Goal: Information Seeking & Learning: Learn about a topic

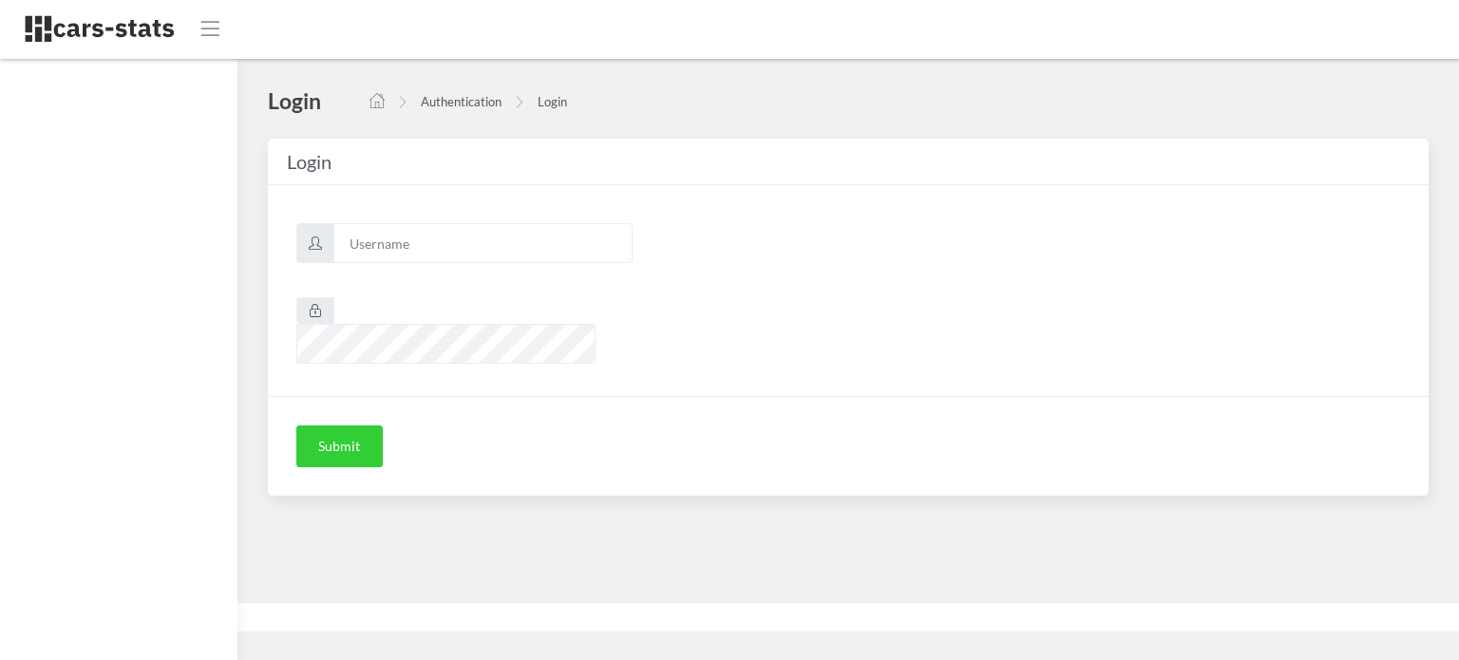
scroll to position [14, 14]
type input "awt"
click at [346, 426] on button "Submit" at bounding box center [339, 447] width 86 height 42
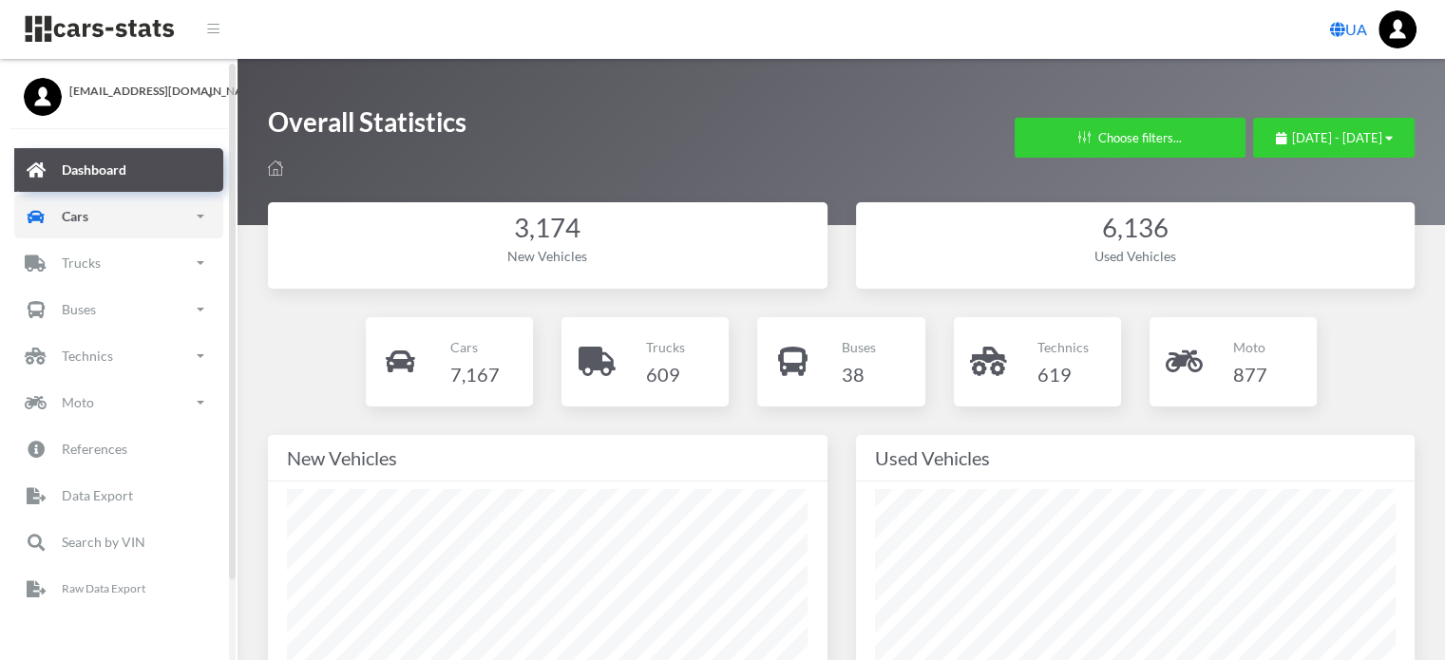
drag, startPoint x: 114, startPoint y: 226, endPoint x: 106, endPoint y: 238, distance: 14.5
click at [114, 225] on link "Cars" at bounding box center [118, 217] width 209 height 44
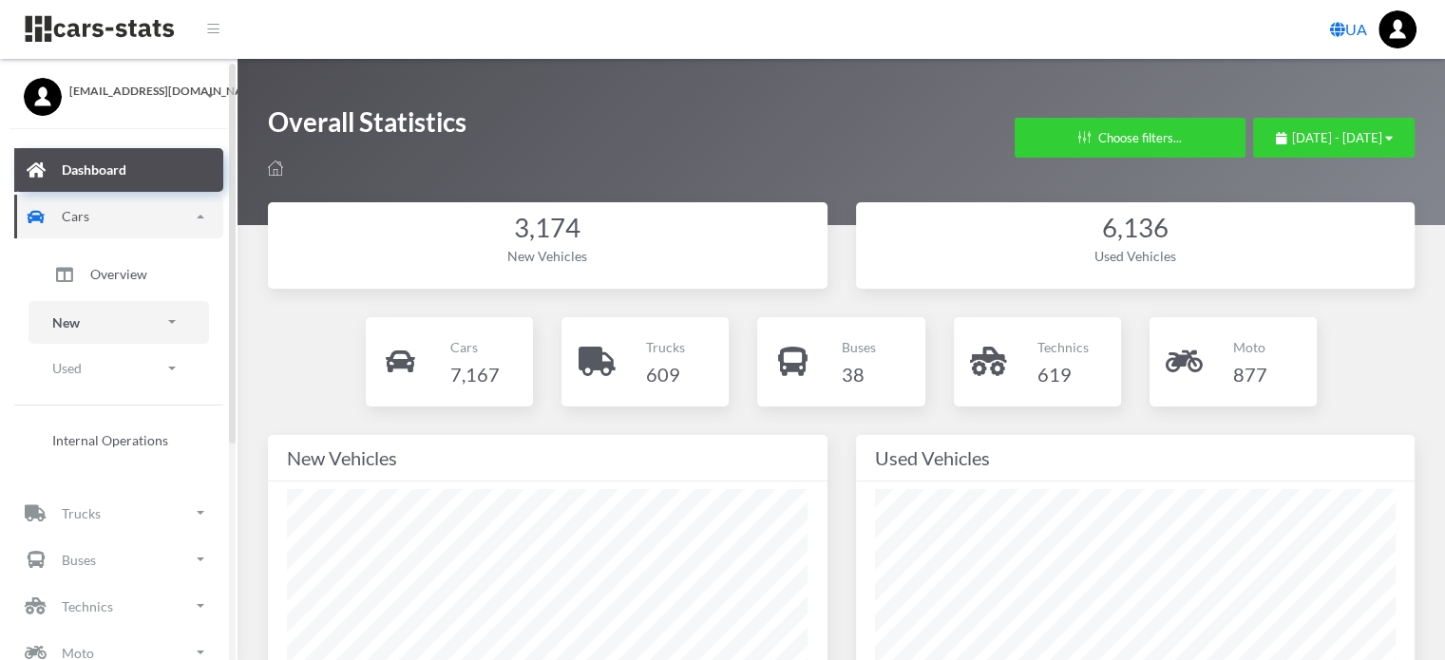
click at [110, 328] on link "New" at bounding box center [119, 322] width 181 height 43
click at [116, 378] on span "Brands" at bounding box center [111, 376] width 42 height 20
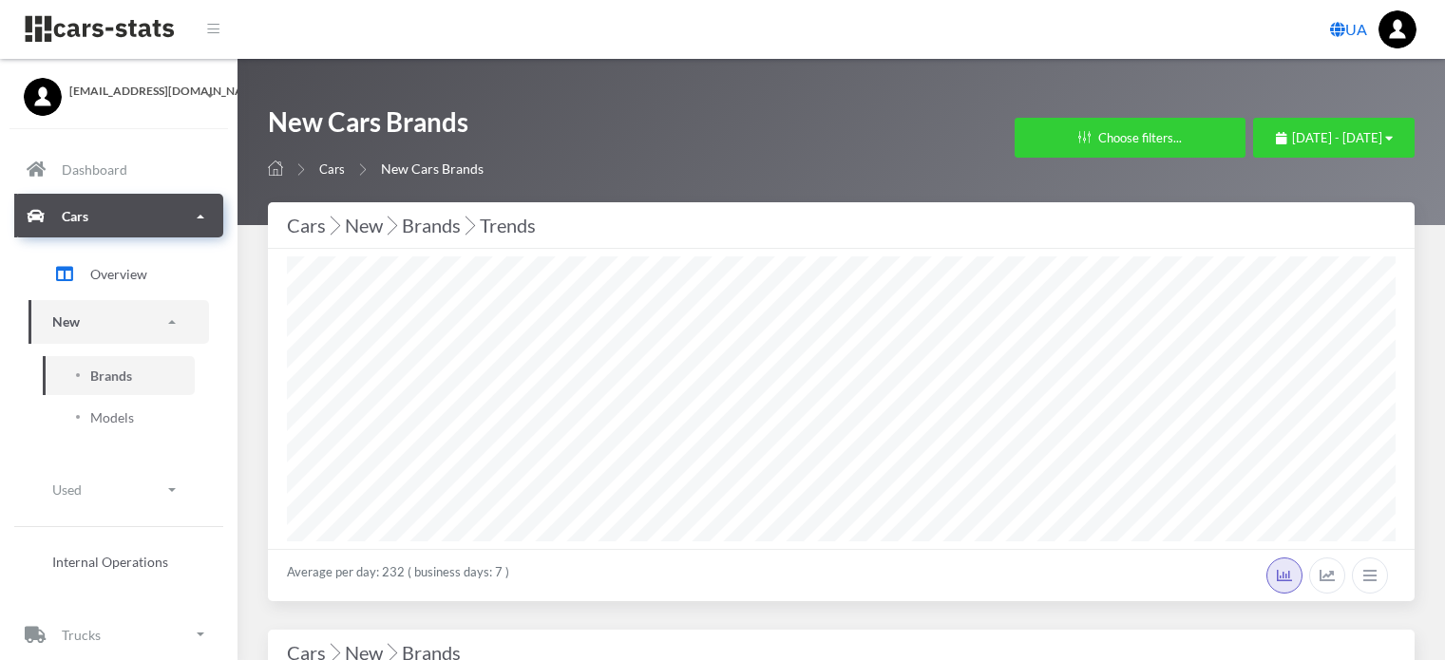
select select "25"
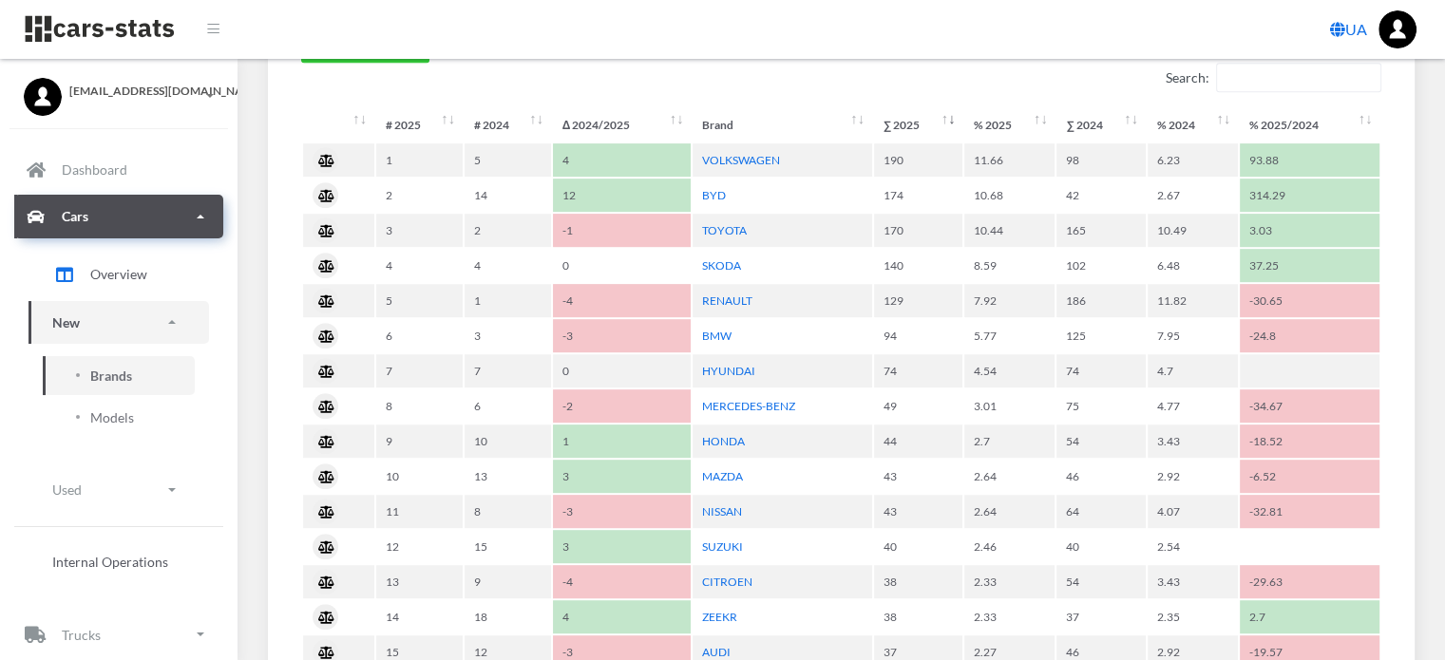
scroll to position [950, 0]
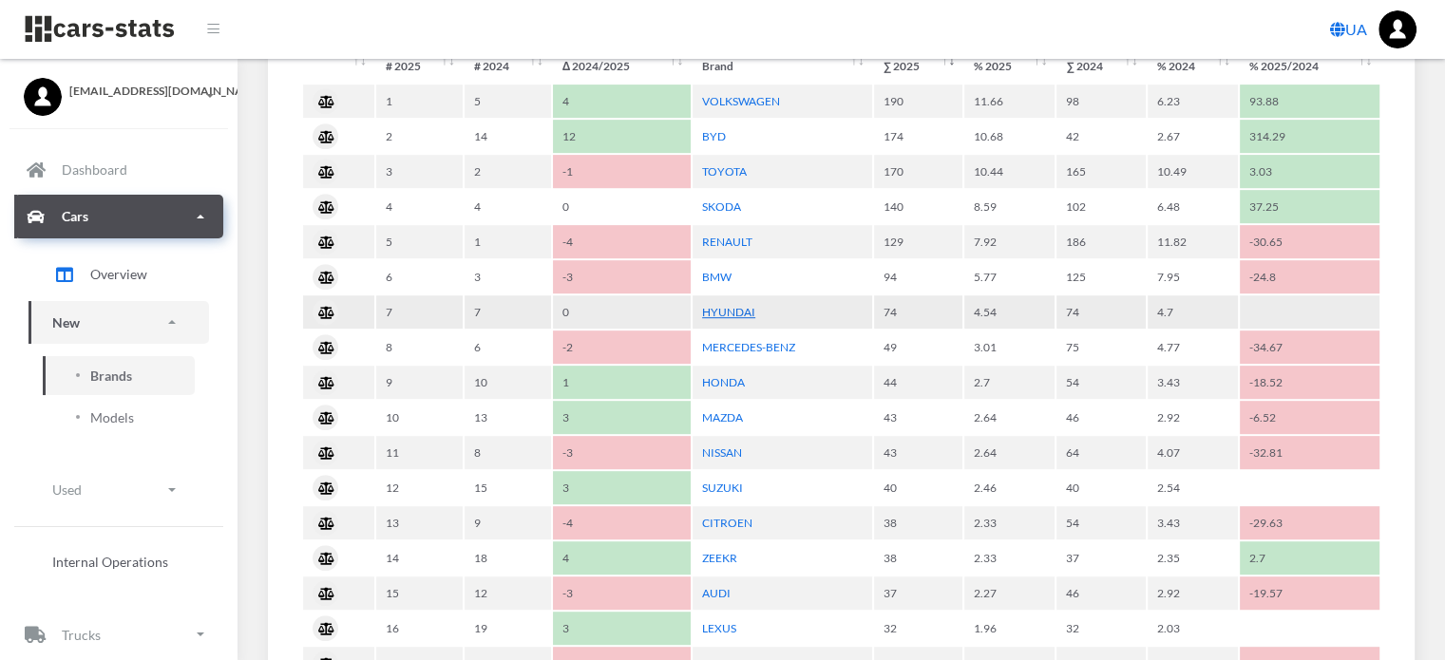
click at [722, 308] on link "HYUNDAI" at bounding box center [728, 312] width 53 height 14
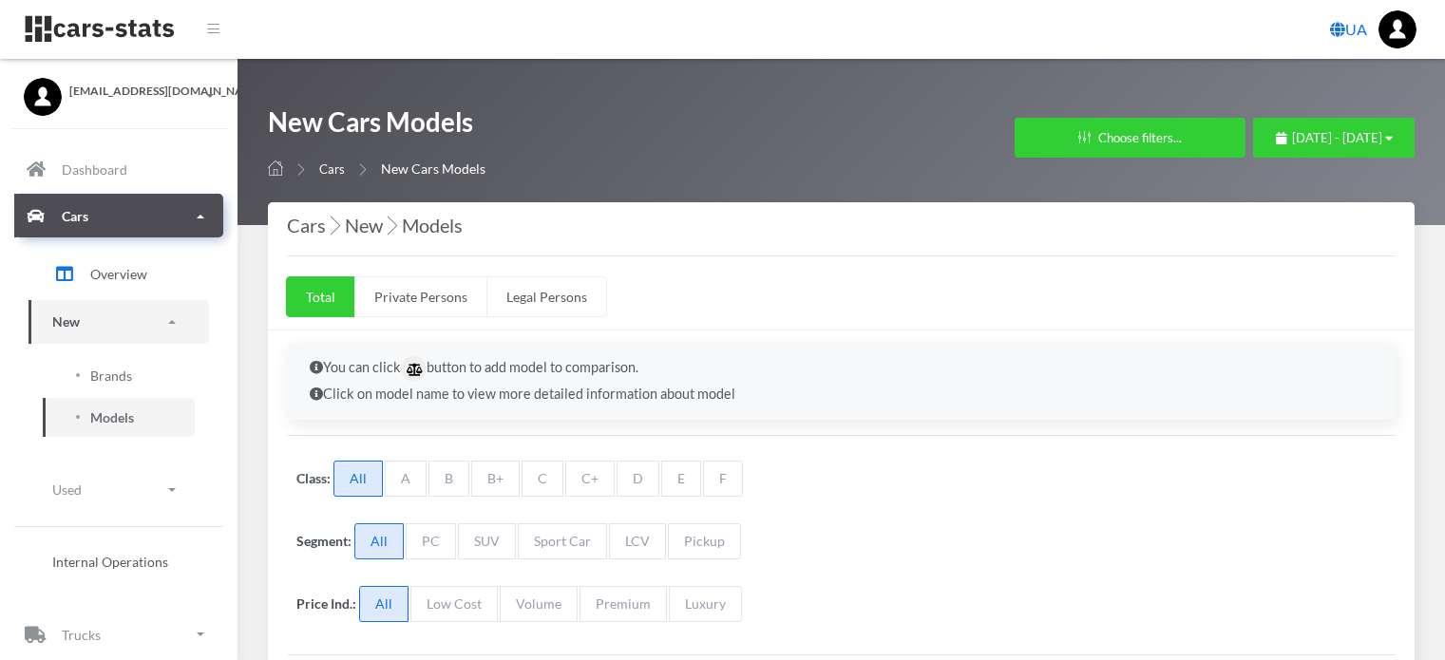
select select "25"
select select "HYUNDAI"
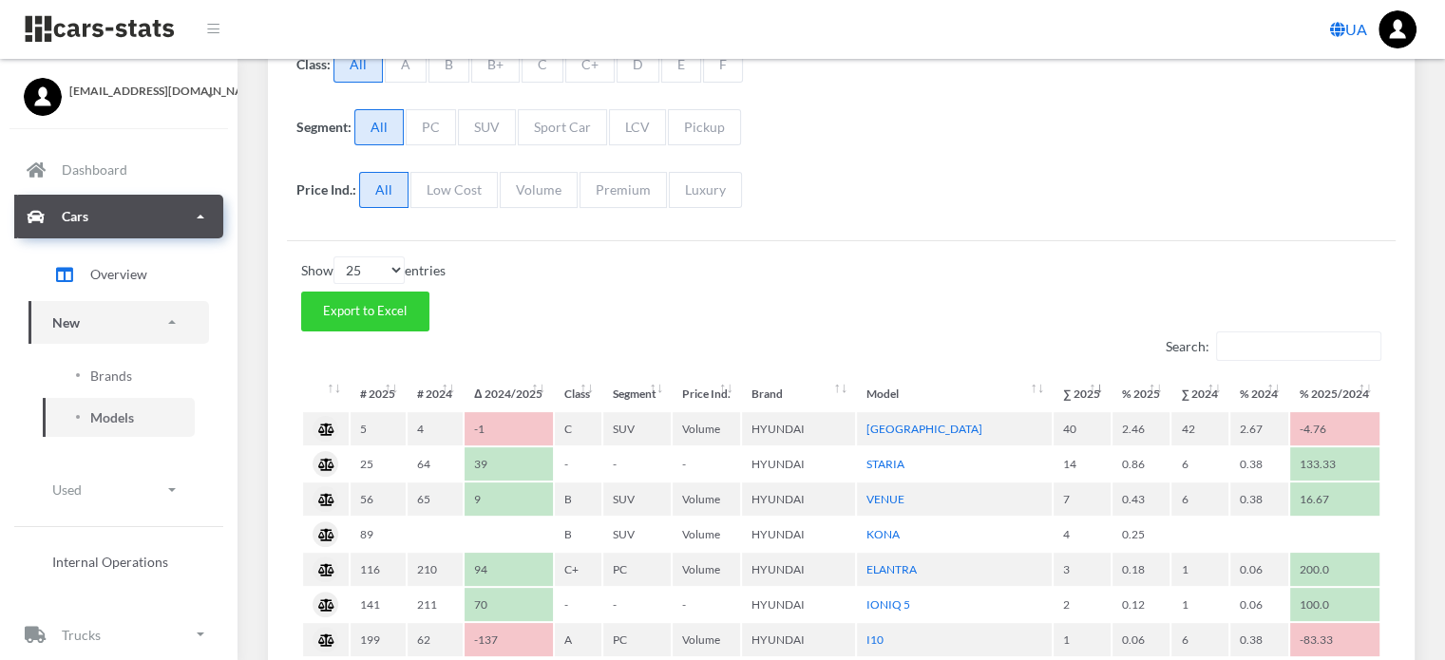
scroll to position [570, 0]
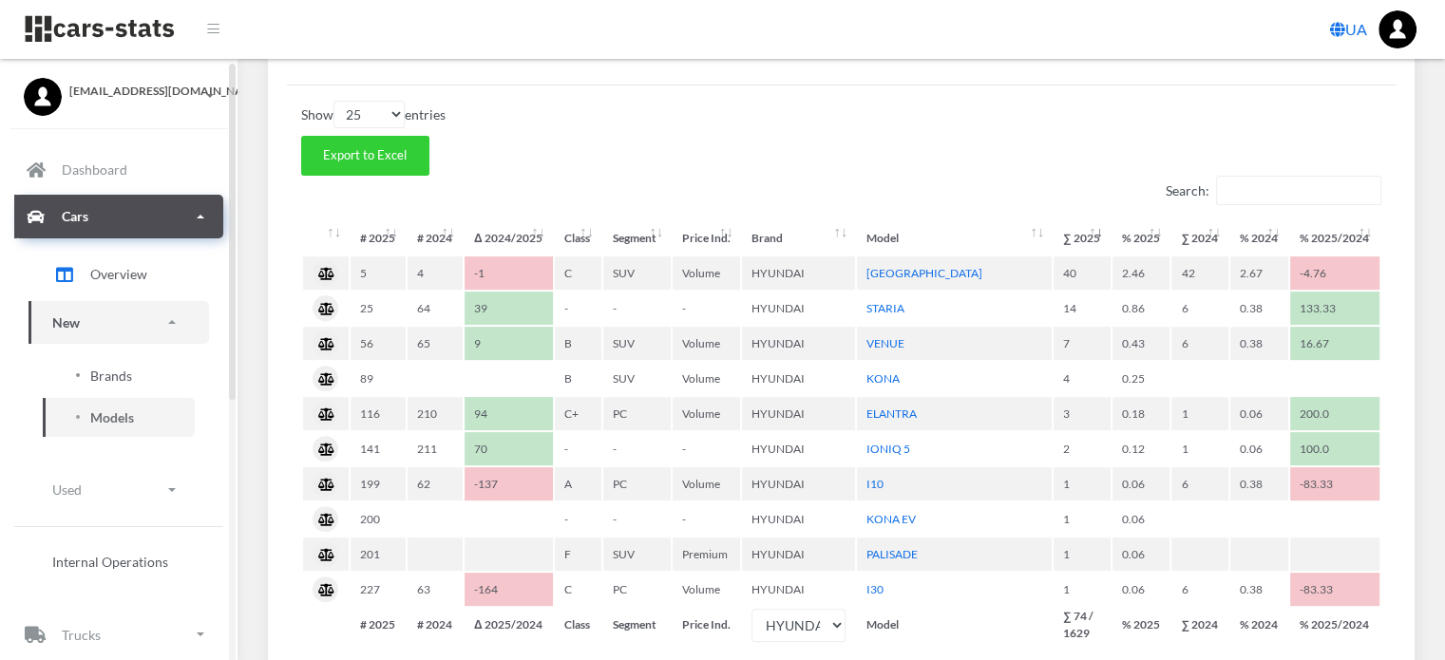
click at [122, 381] on span "Brands" at bounding box center [111, 376] width 42 height 20
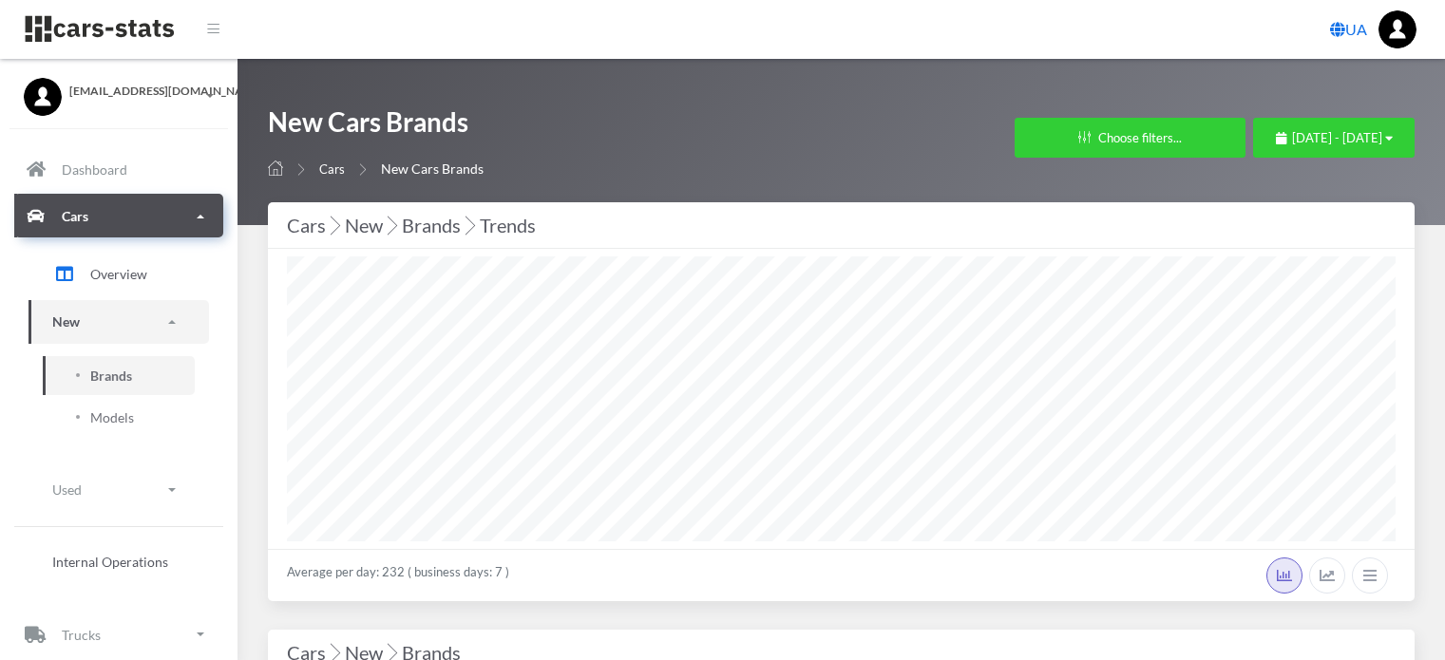
select select "25"
click at [1292, 138] on span "October 1, 2025 - October 8, 2025" at bounding box center [1337, 137] width 90 height 15
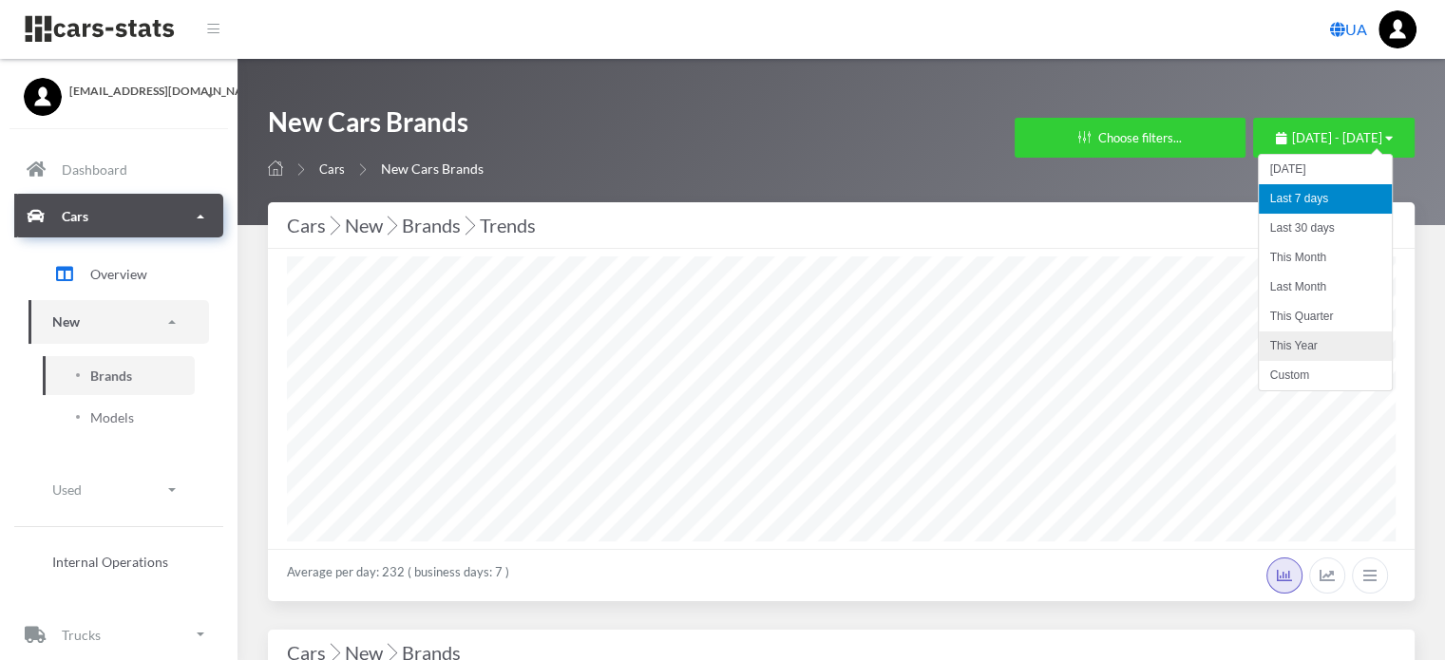
click at [1279, 342] on li "This Year" at bounding box center [1325, 346] width 133 height 29
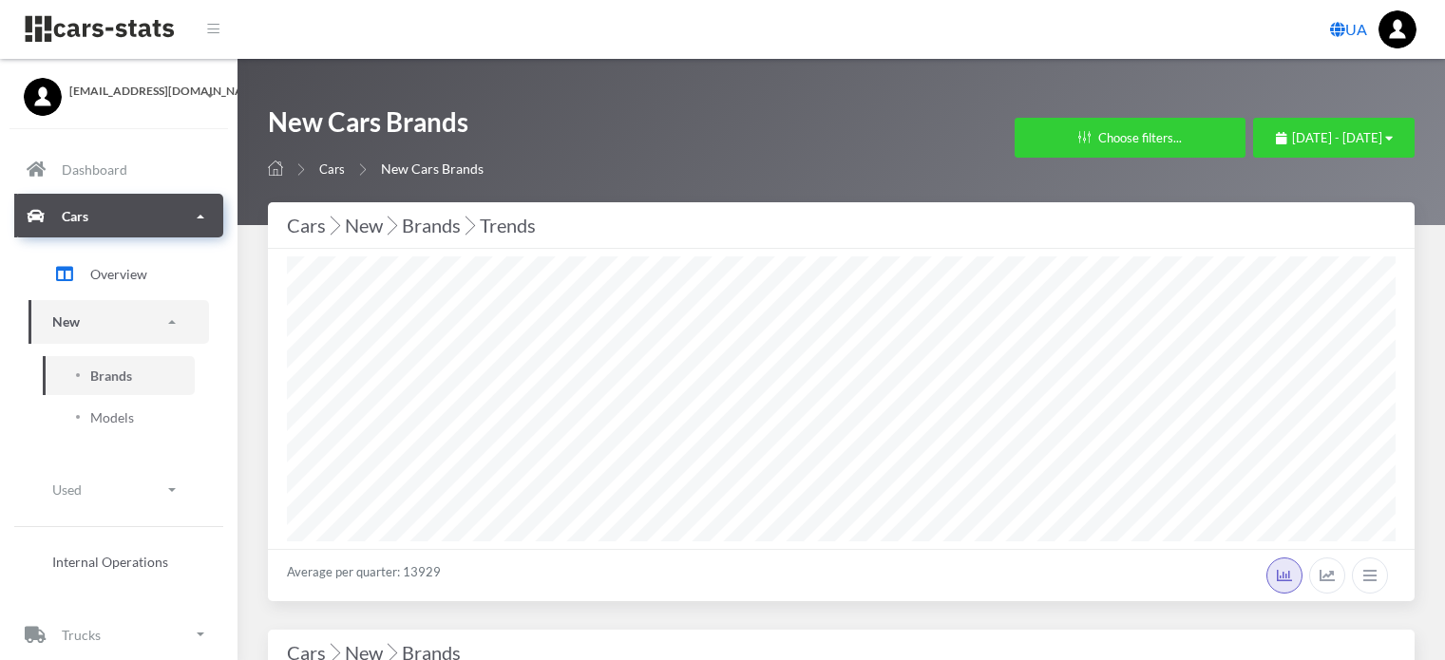
select select "25"
click at [1015, 150] on button "Choose filters..." at bounding box center [1130, 138] width 231 height 40
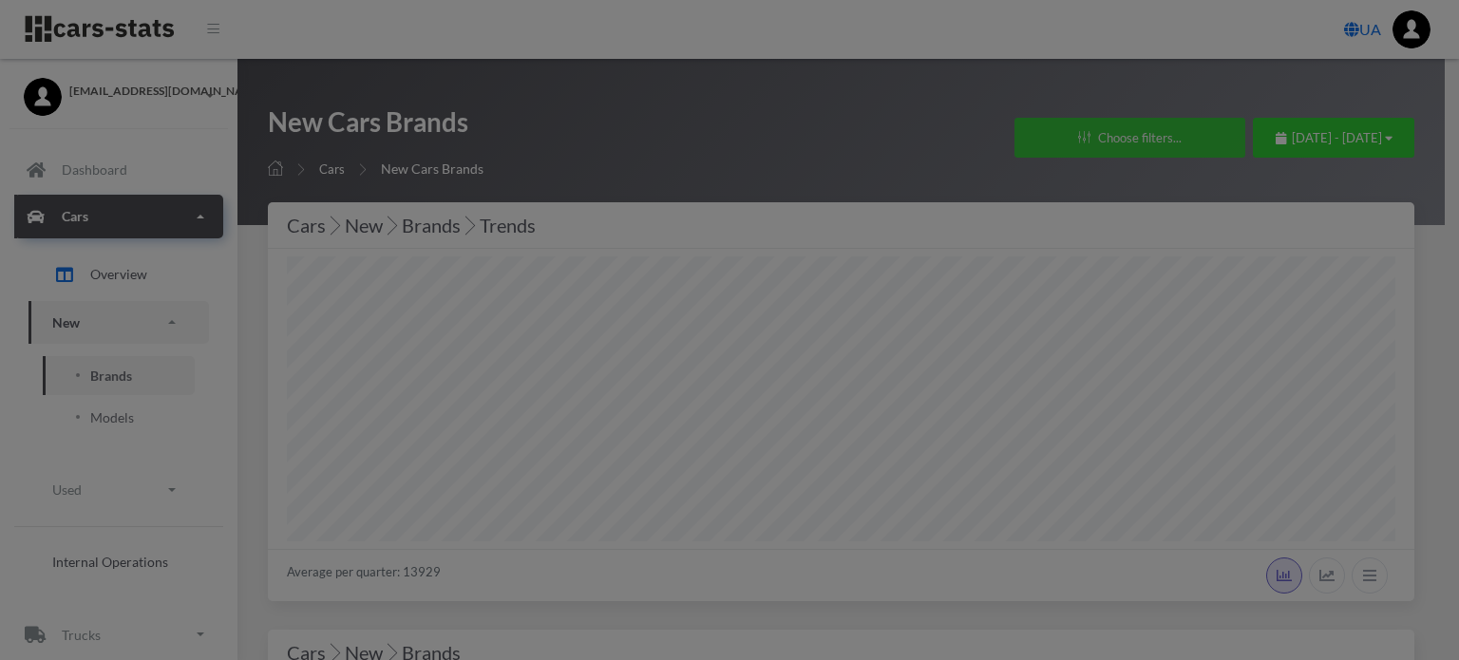
scroll to position [285, 1109]
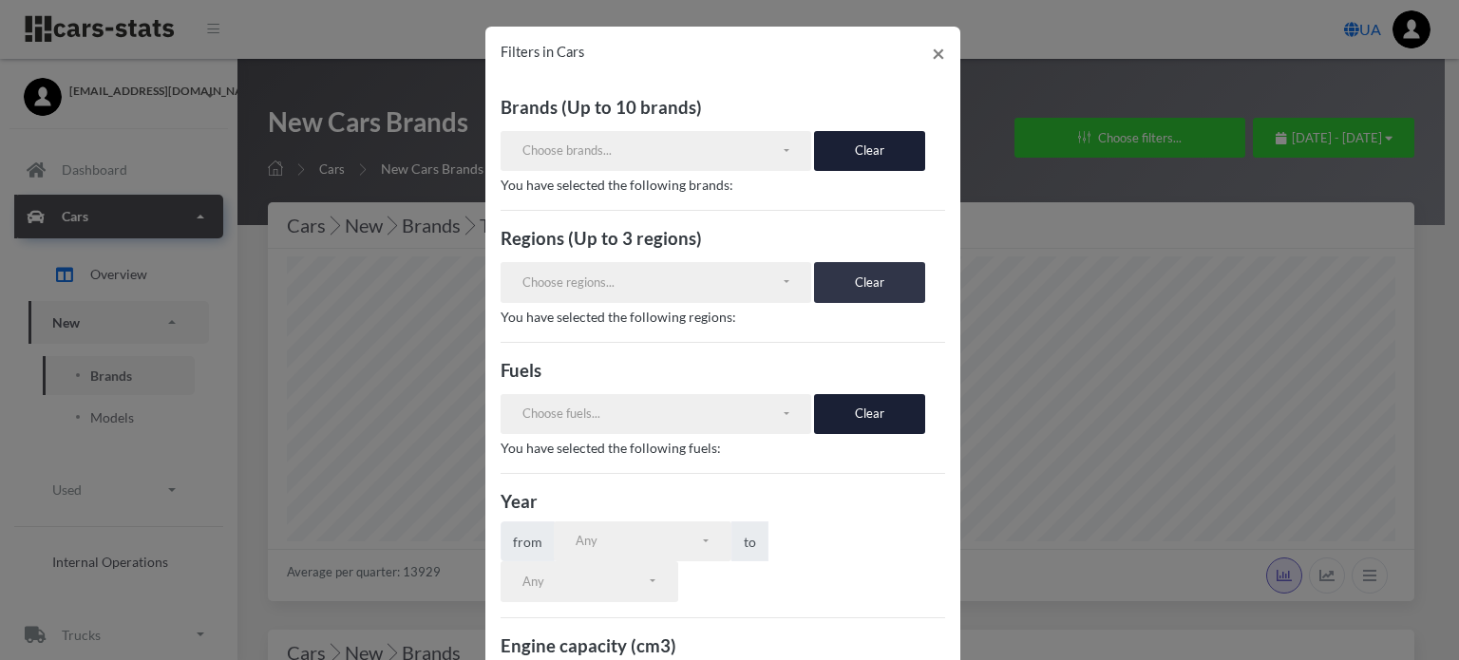
click at [826, 279] on button "Clear" at bounding box center [869, 282] width 111 height 40
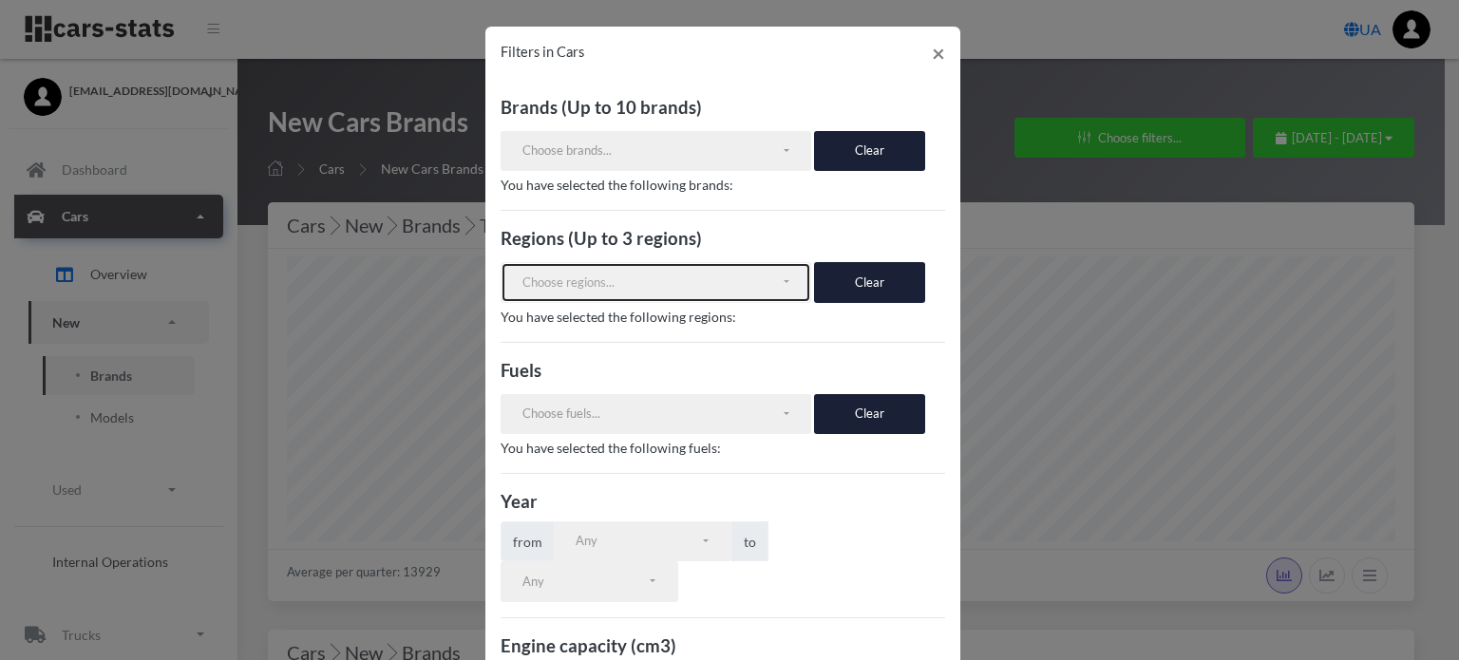
click at [650, 290] on div "Choose regions..." at bounding box center [652, 283] width 258 height 19
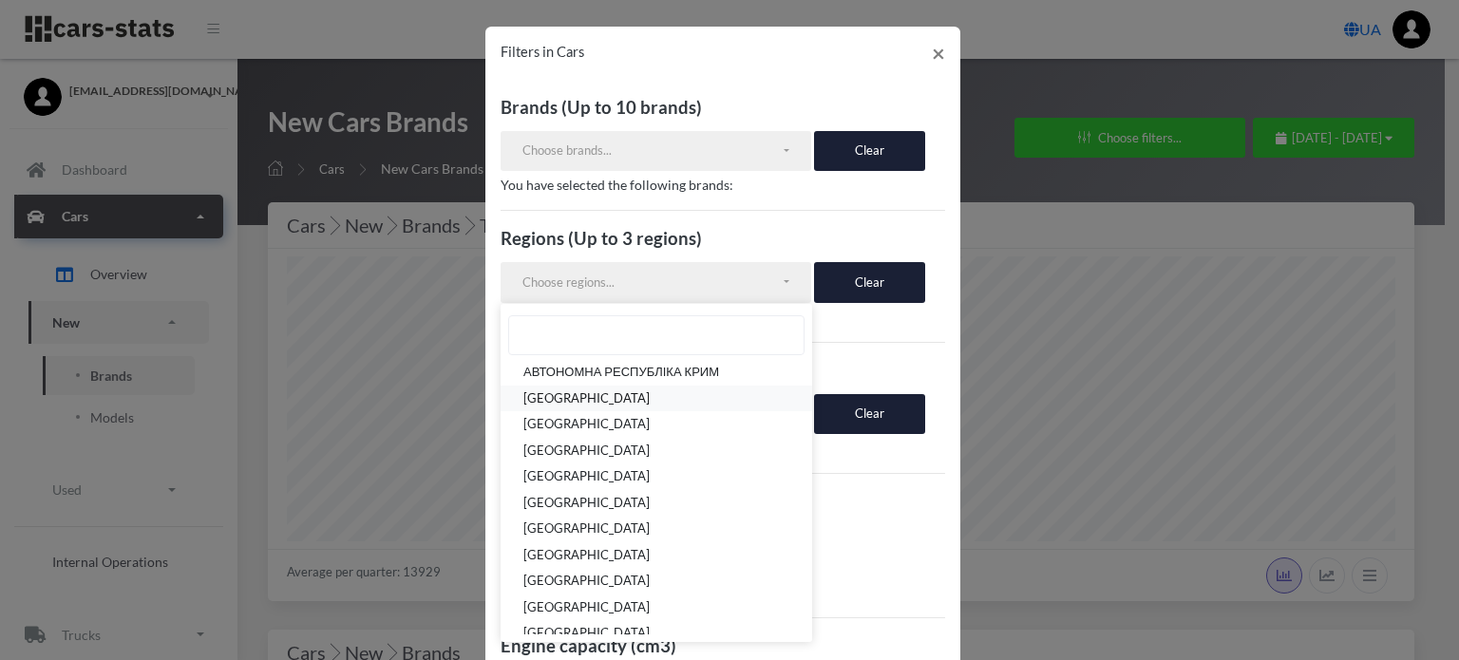
click at [606, 402] on span "[GEOGRAPHIC_DATA]" at bounding box center [587, 399] width 126 height 19
select select "UA-05"
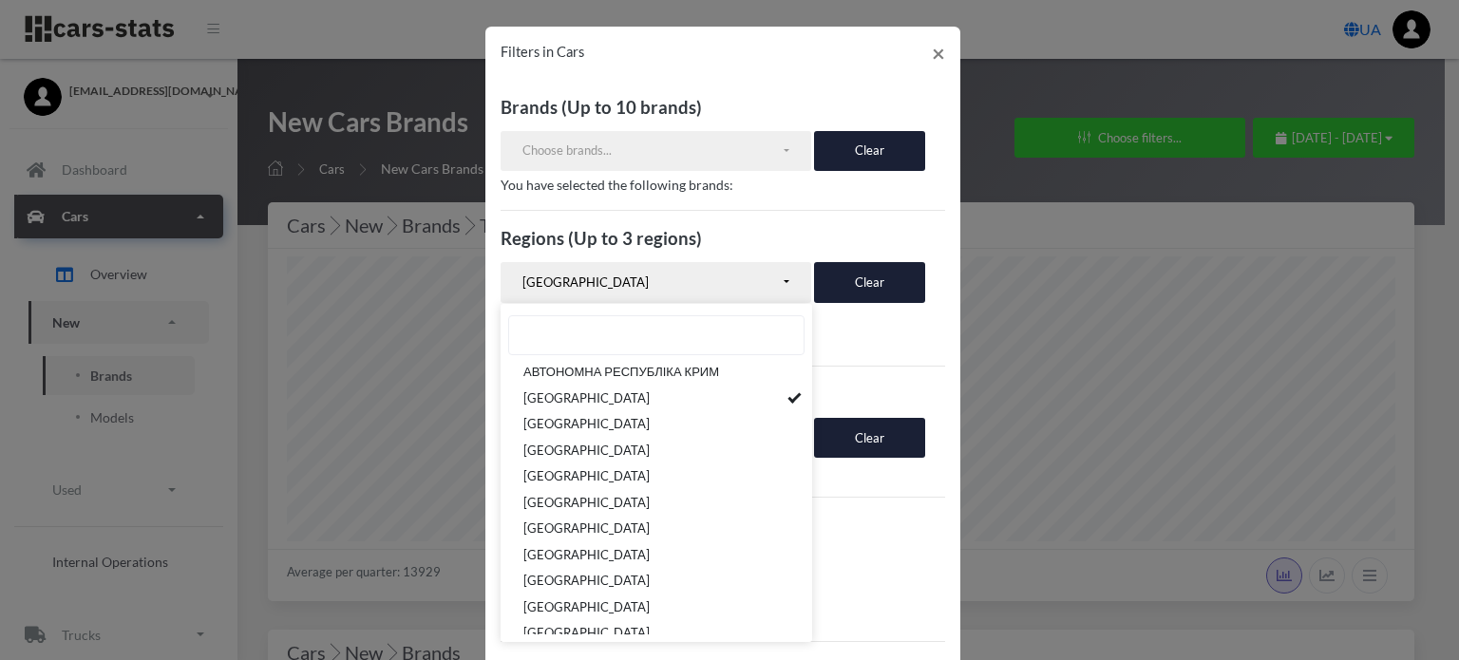
click at [867, 513] on h3 "Year" at bounding box center [723, 525] width 445 height 25
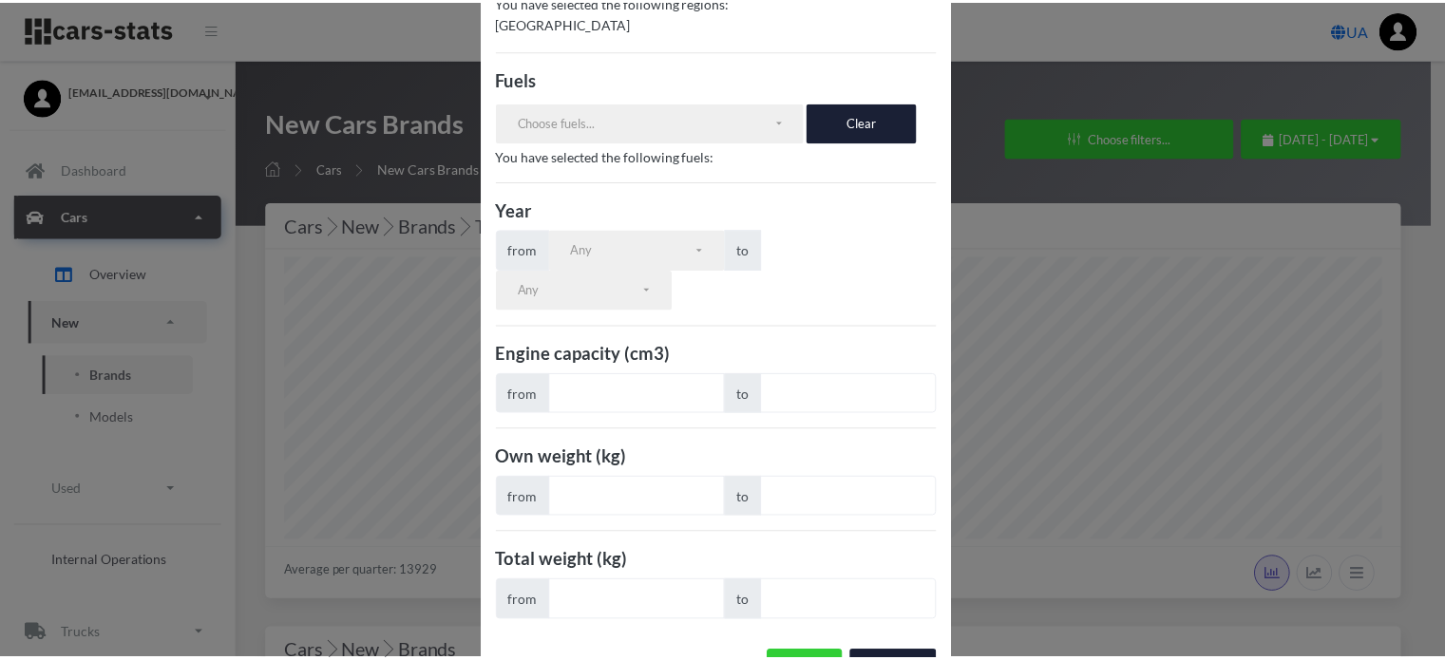
scroll to position [345, 0]
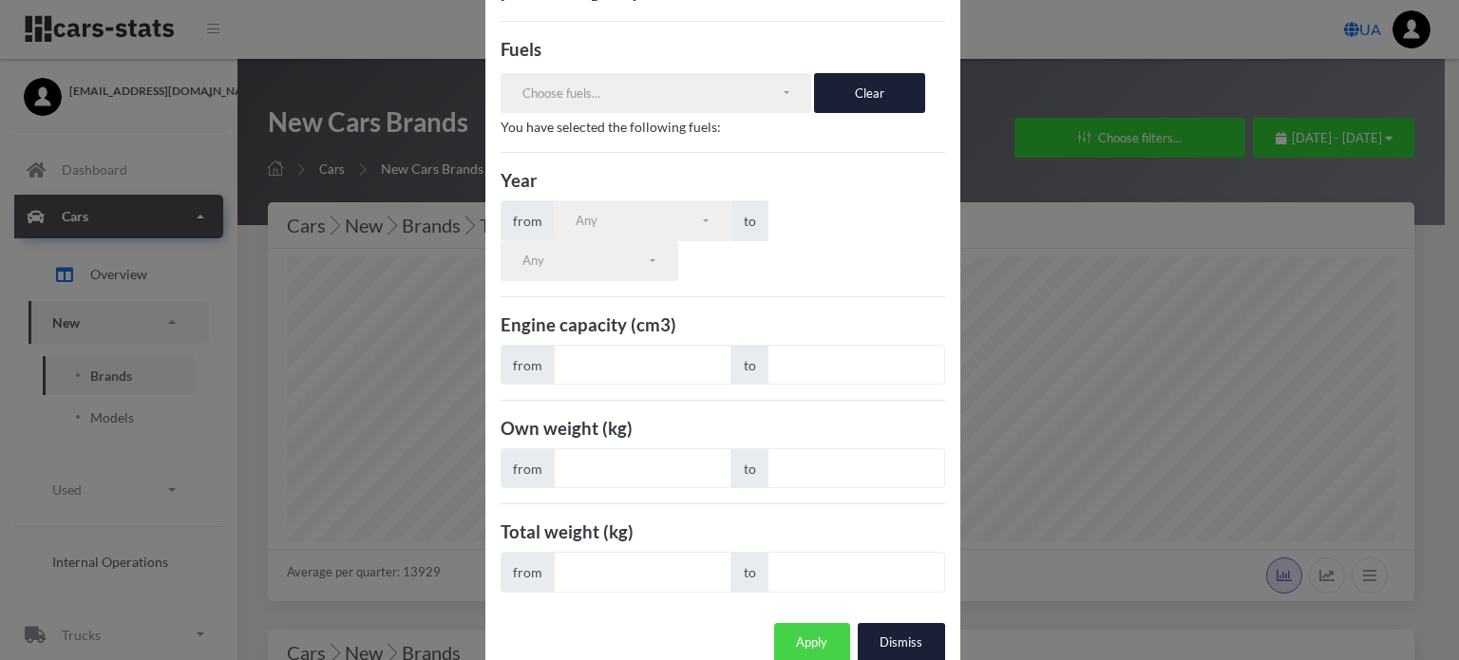
click at [798, 623] on button "Apply" at bounding box center [812, 643] width 76 height 40
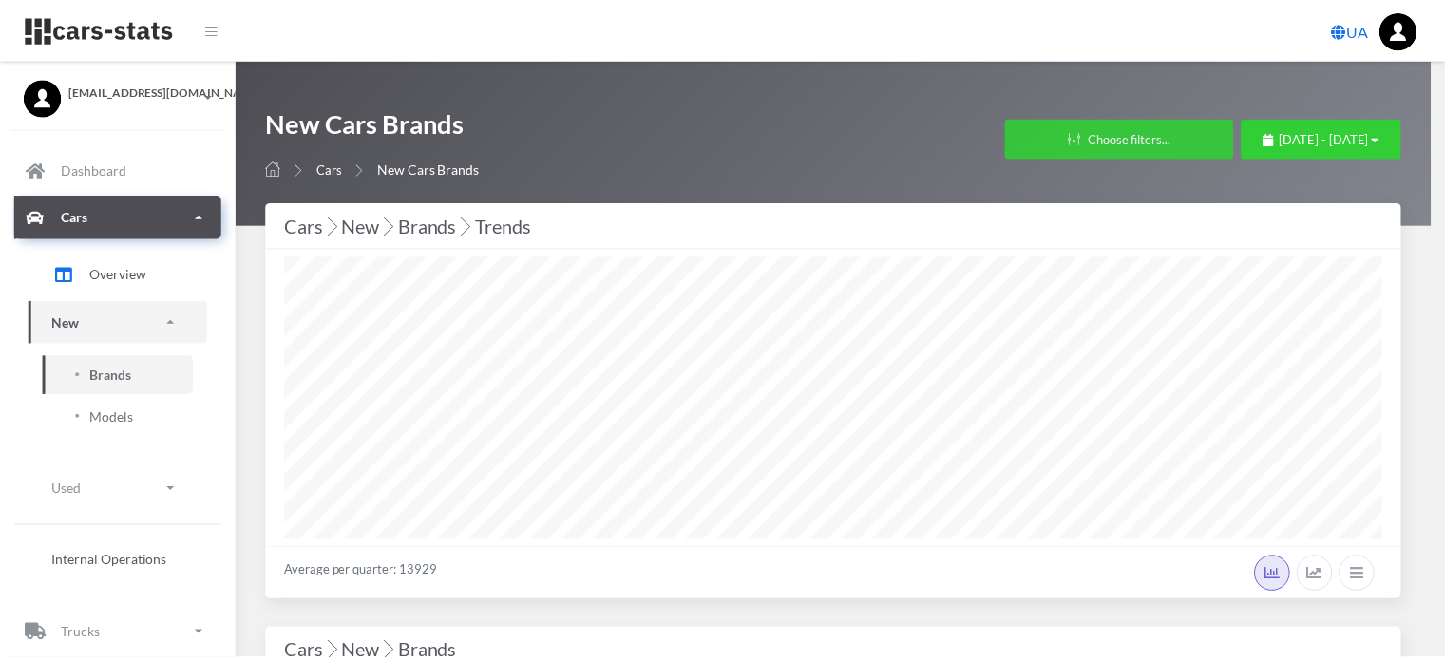
scroll to position [949899, 949662]
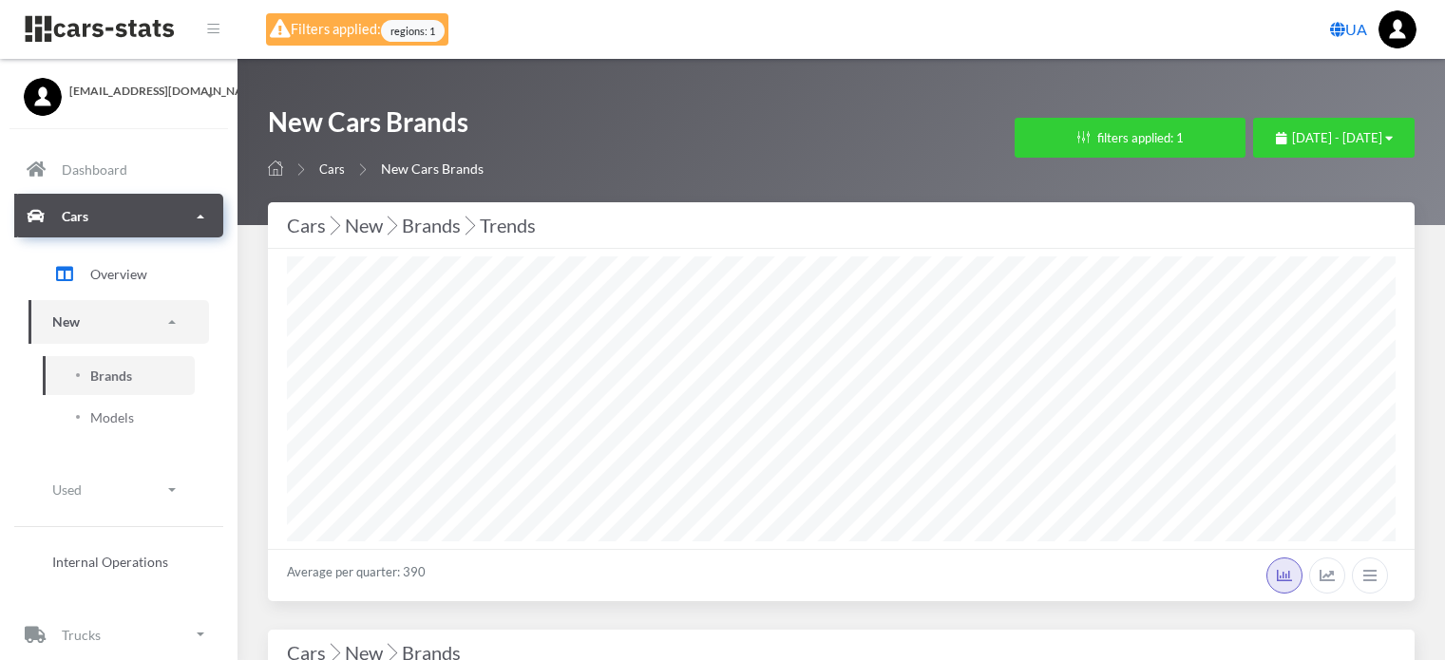
select select "25"
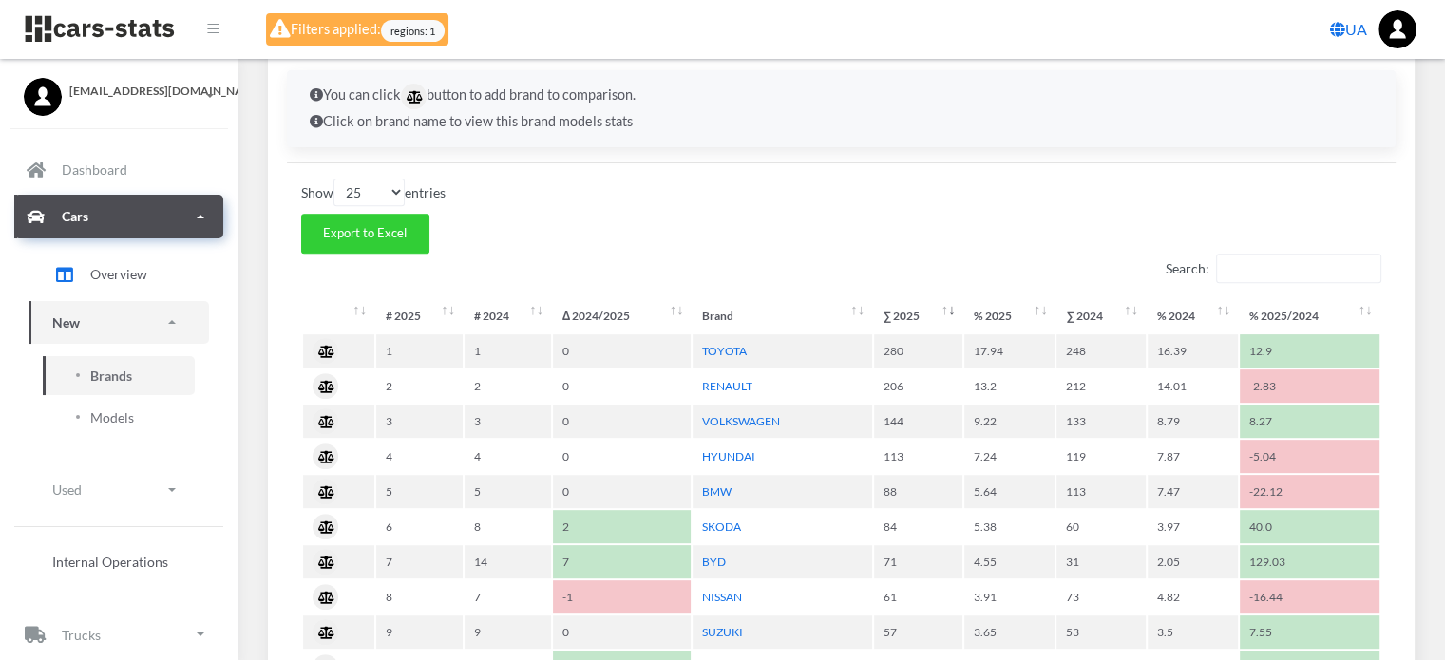
scroll to position [855, 0]
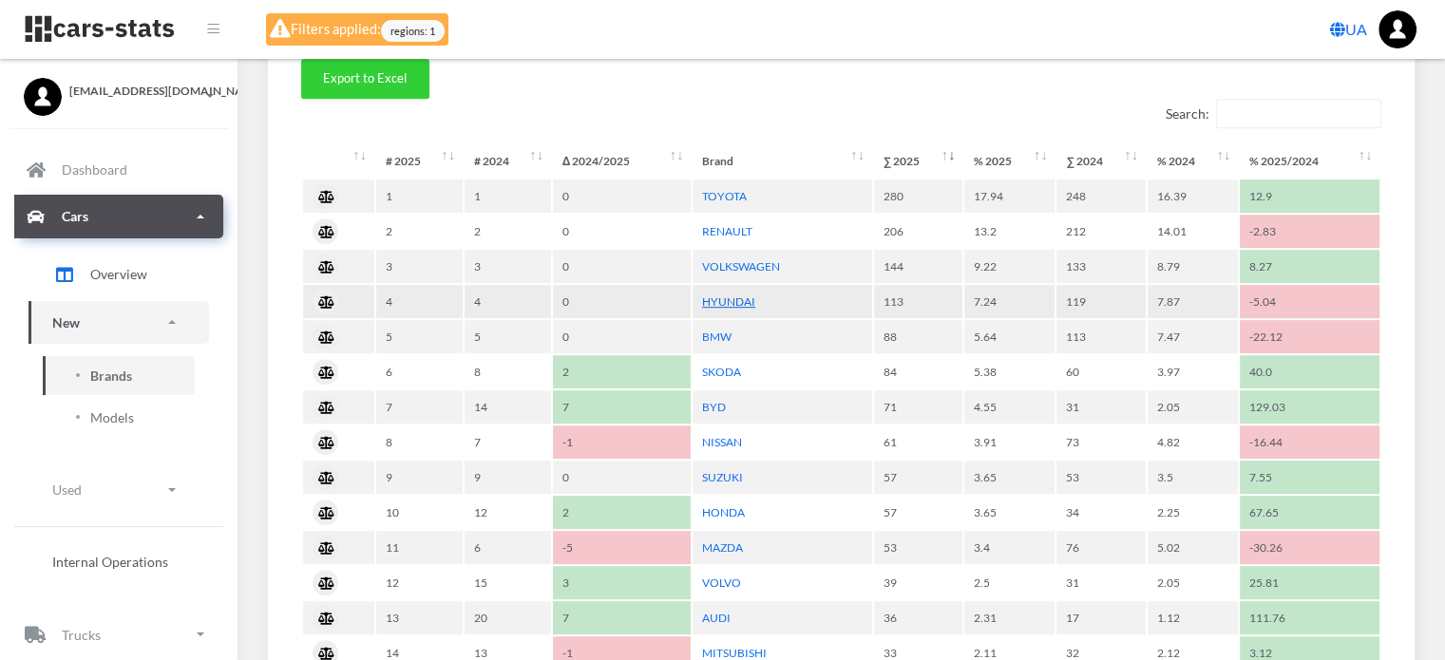
click at [727, 297] on link "HYUNDAI" at bounding box center [728, 302] width 53 height 14
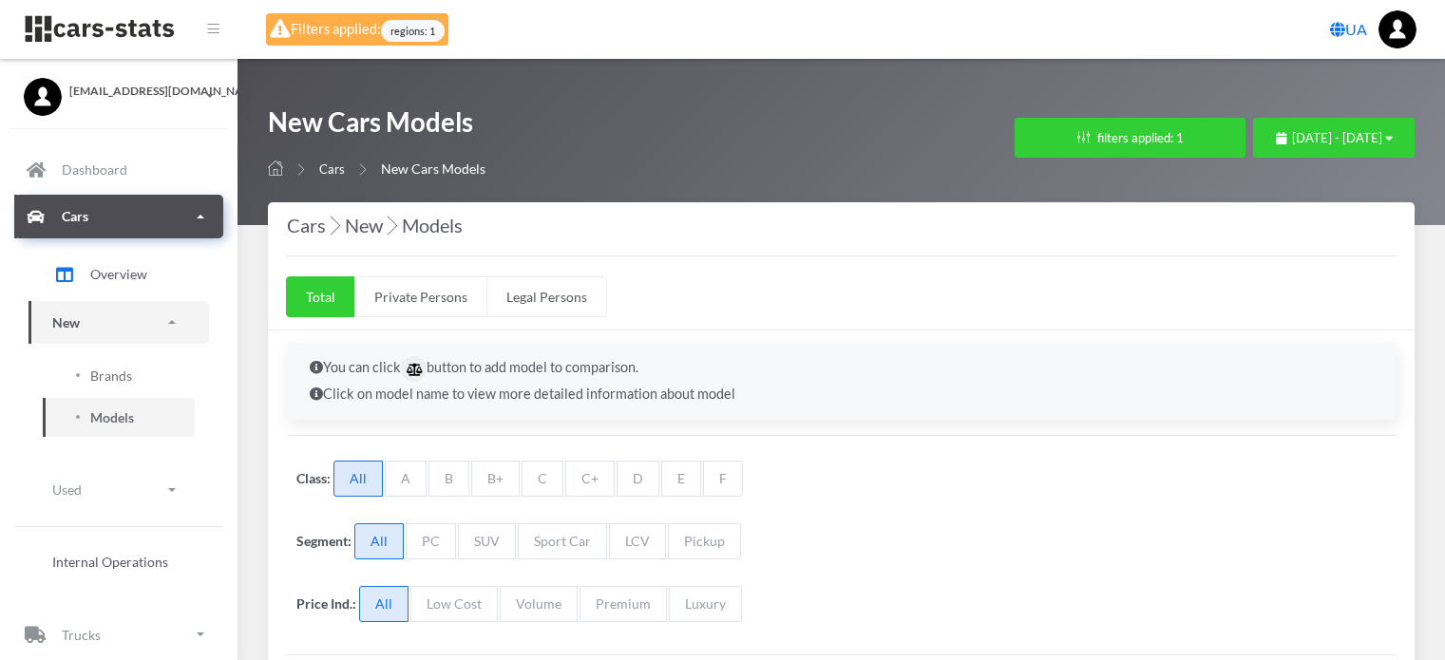
select select "25"
select select "HYUNDAI"
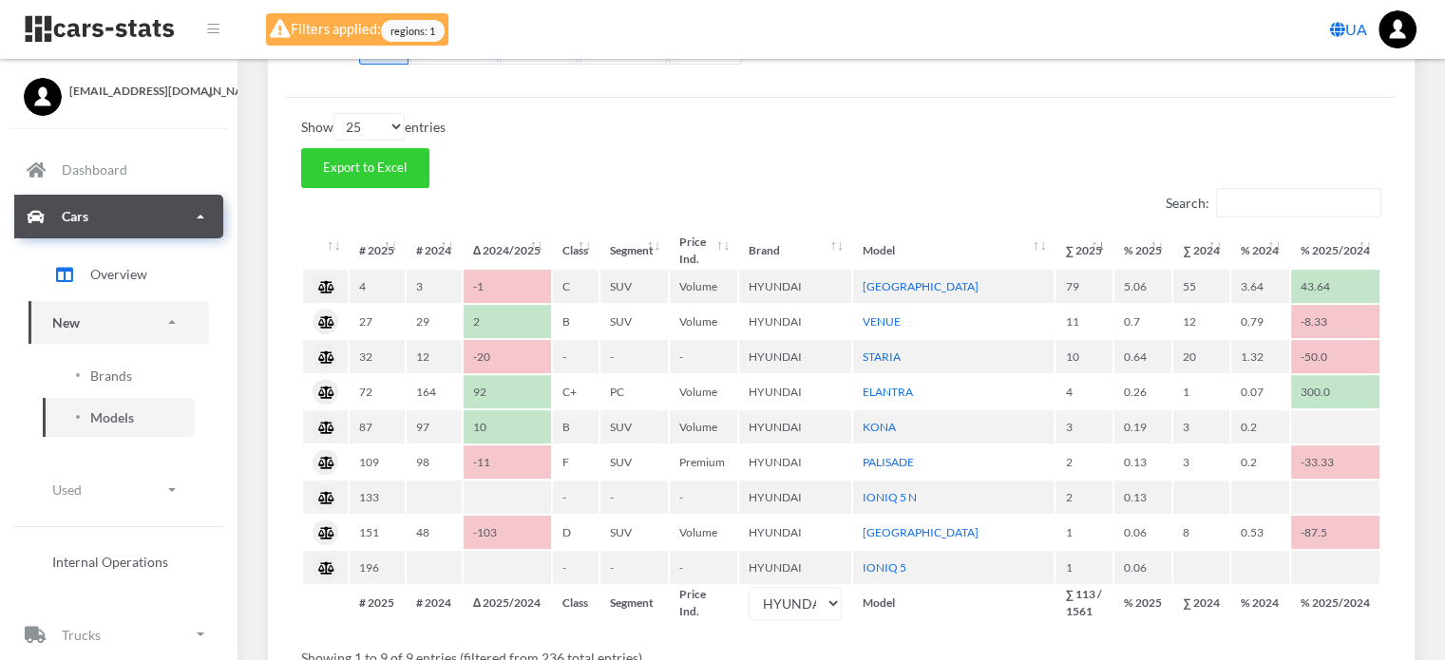
scroll to position [570, 0]
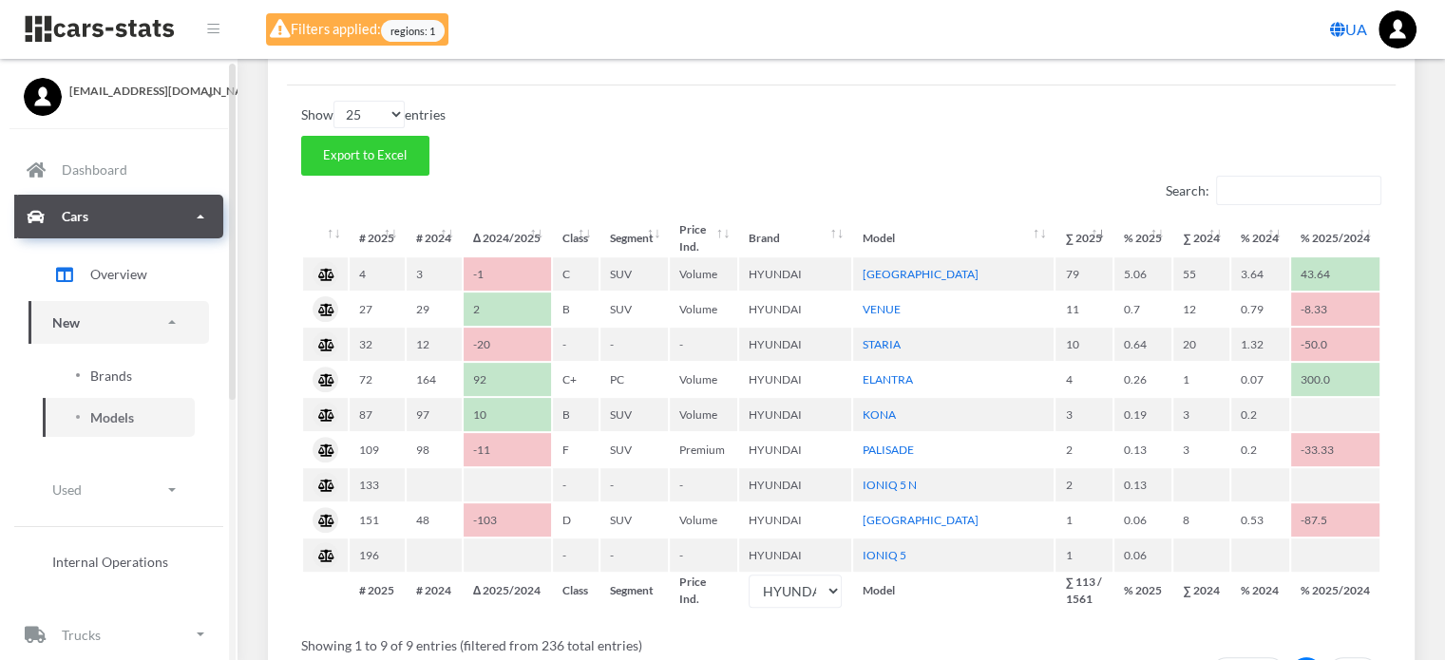
click at [115, 379] on span "Brands" at bounding box center [111, 376] width 42 height 20
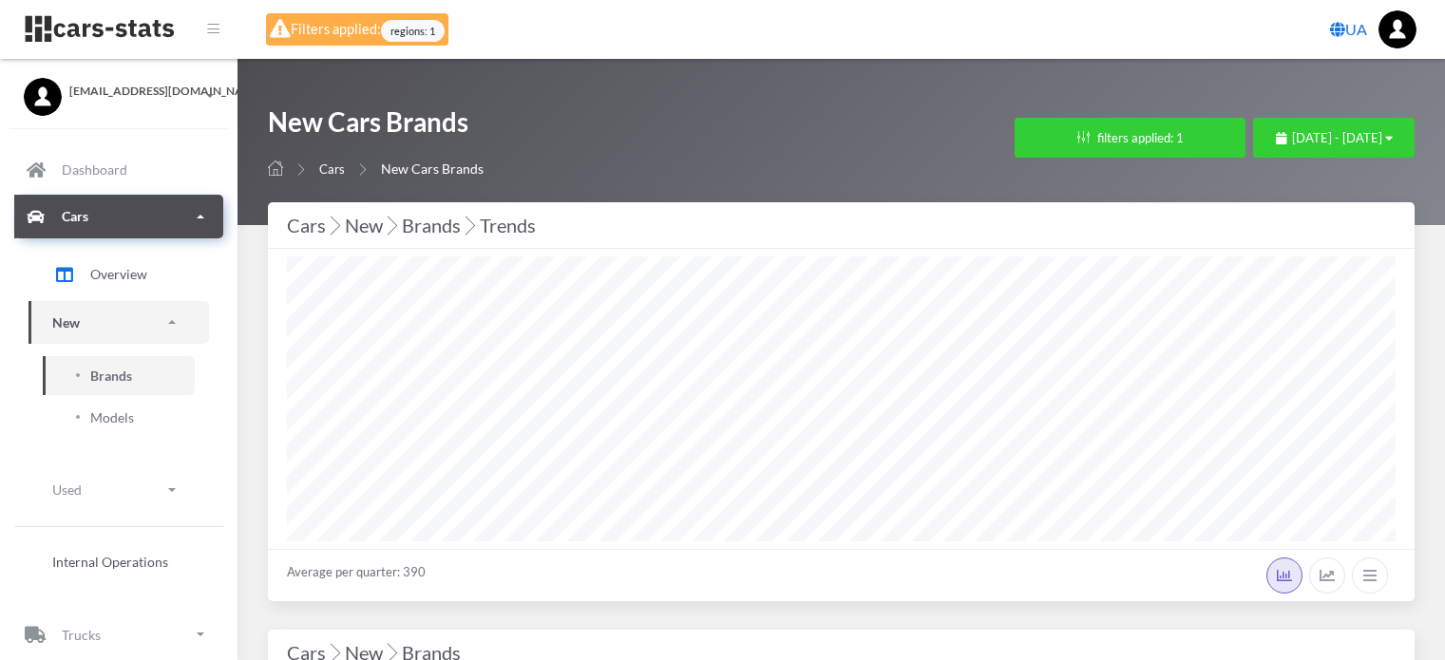
select select "25"
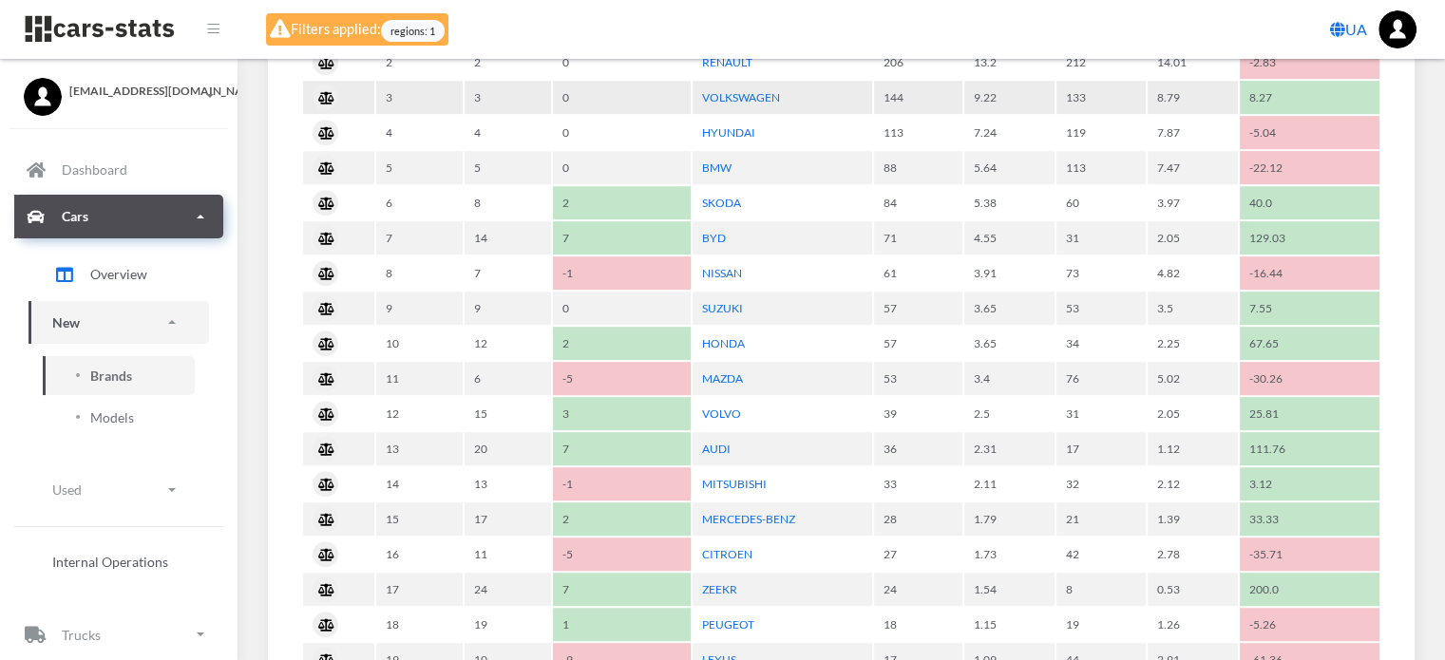
scroll to position [1140, 0]
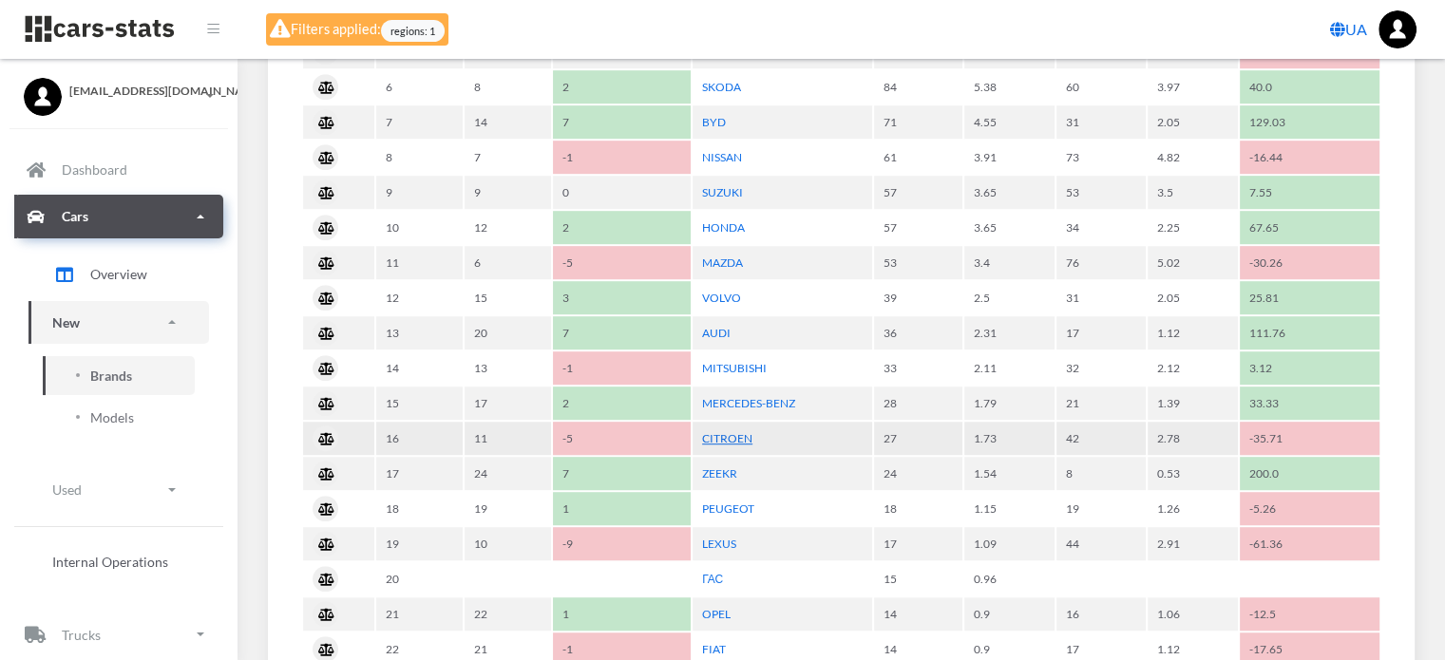
click at [737, 431] on link "CITROEN" at bounding box center [727, 438] width 50 height 14
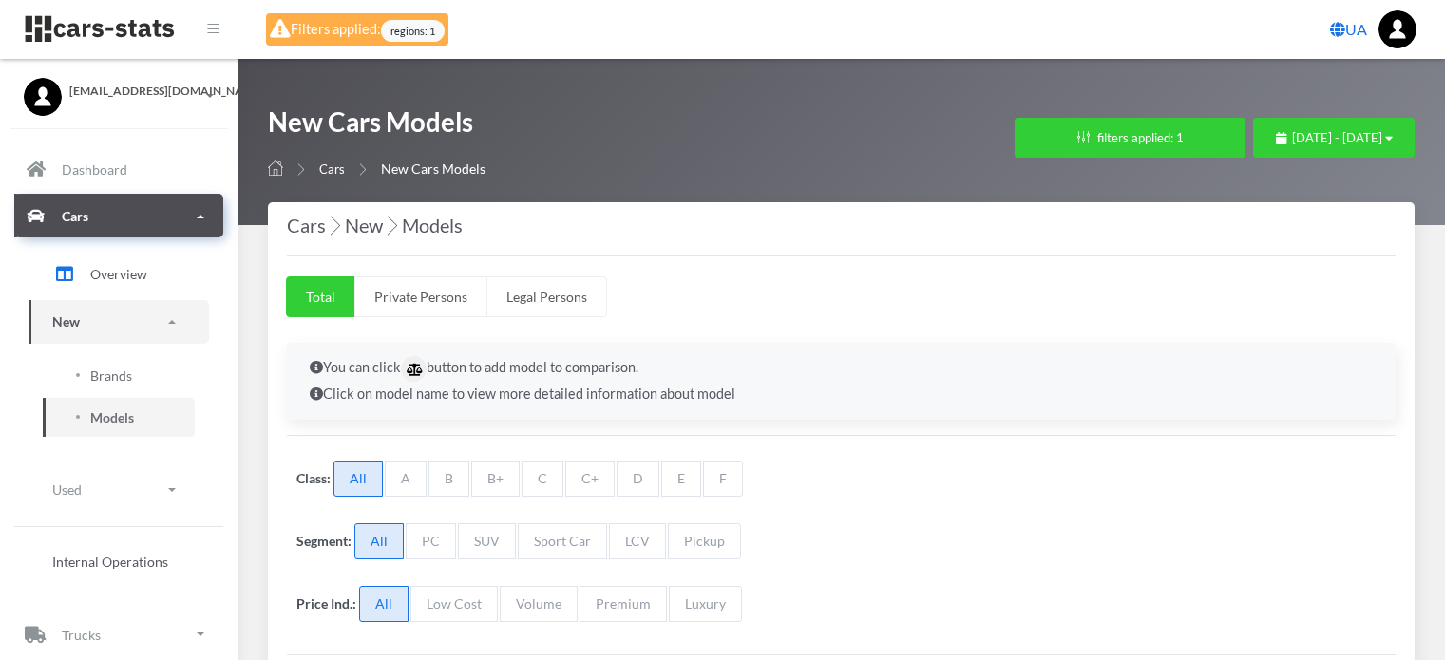
select select "25"
select select "CITROEN"
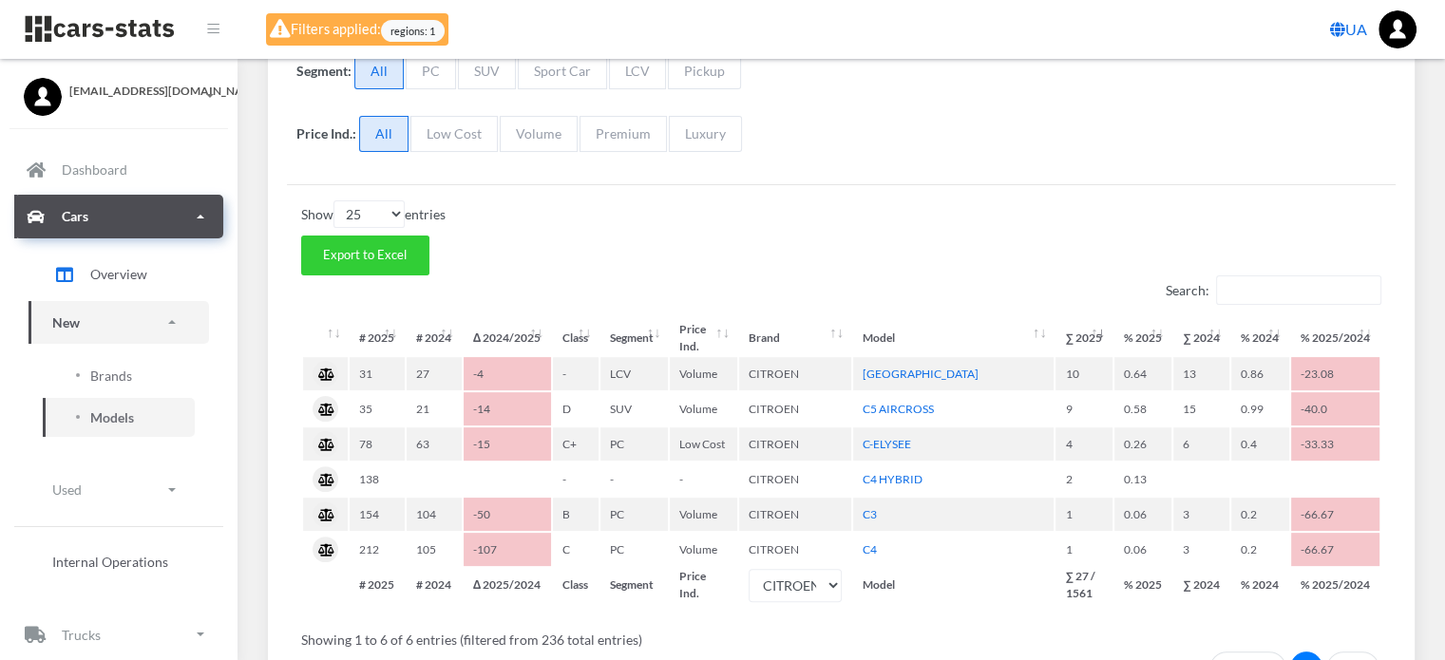
scroll to position [475, 0]
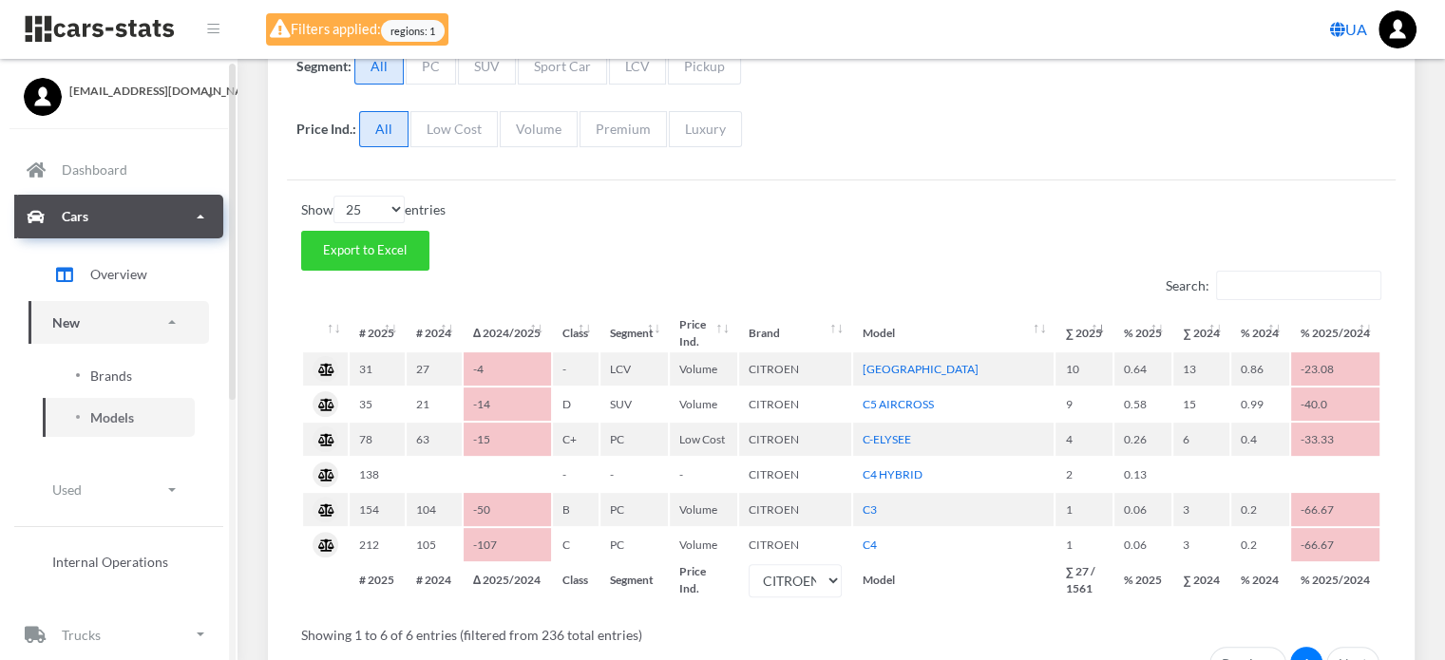
click at [95, 375] on span "Brands" at bounding box center [111, 376] width 42 height 20
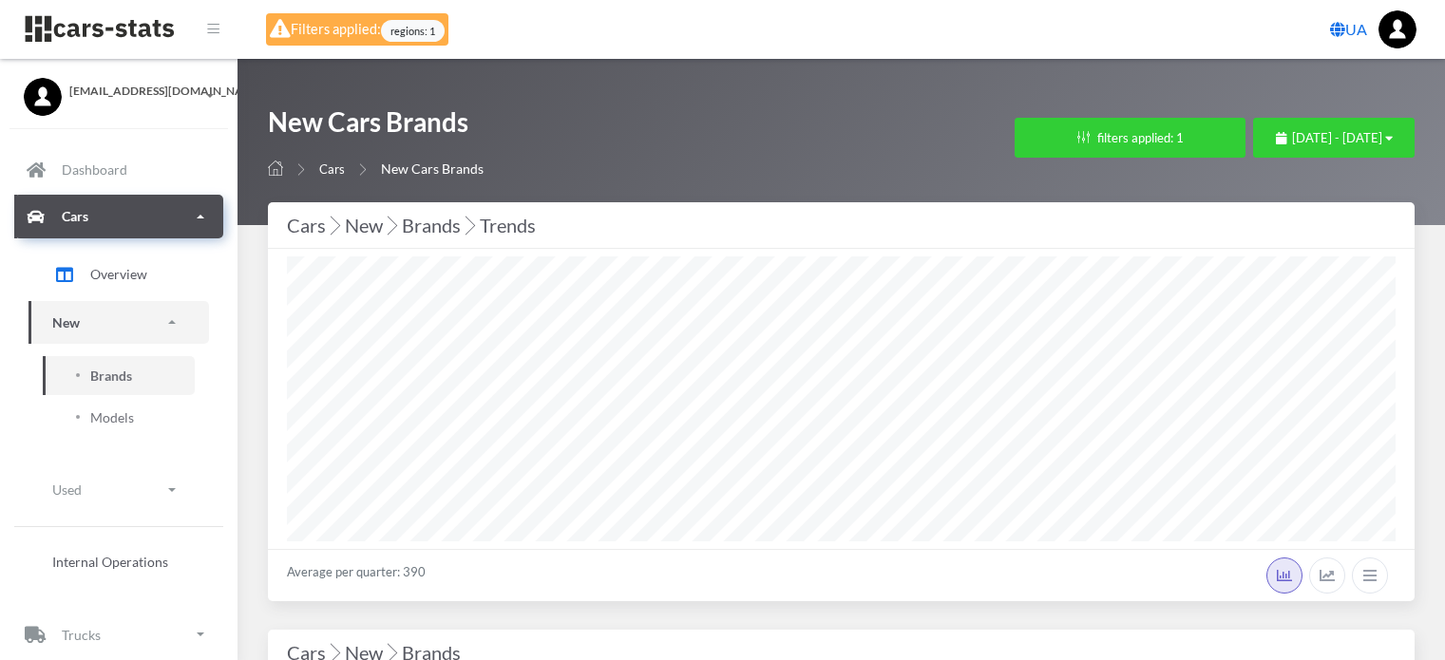
select select "25"
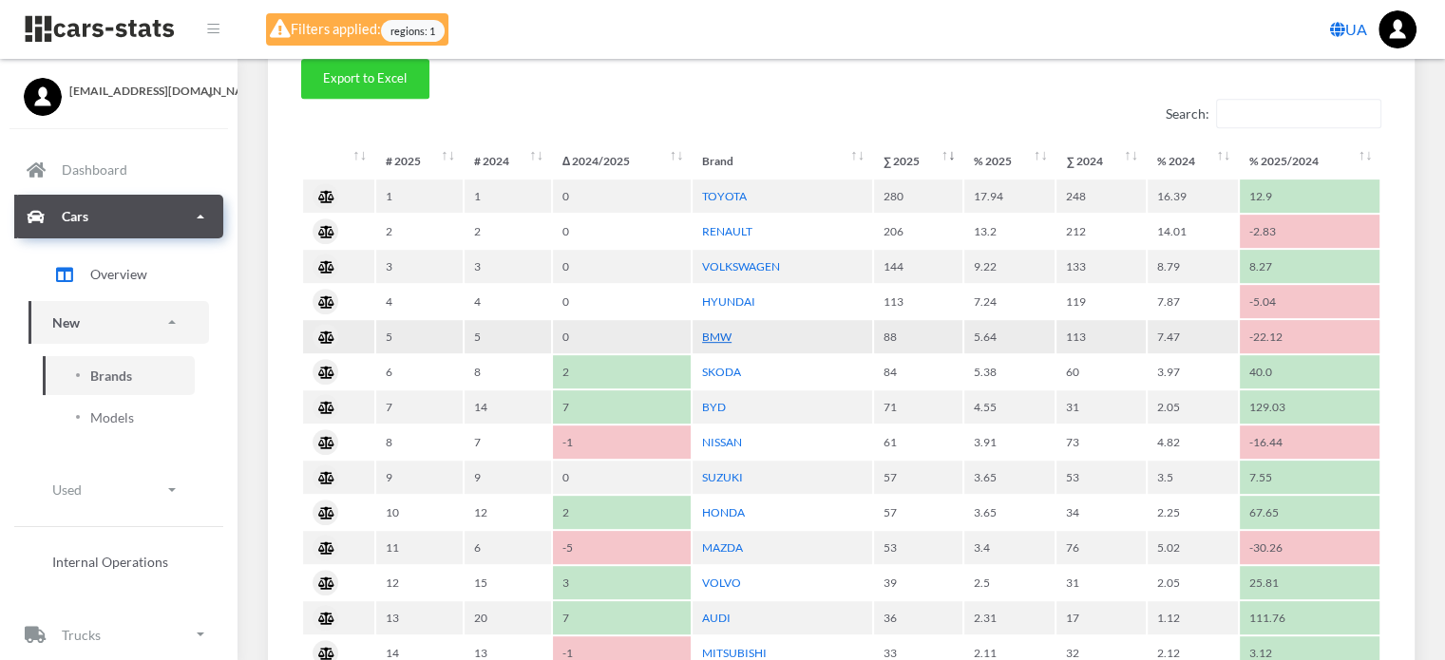
click at [714, 331] on link "BMW" at bounding box center [716, 337] width 29 height 14
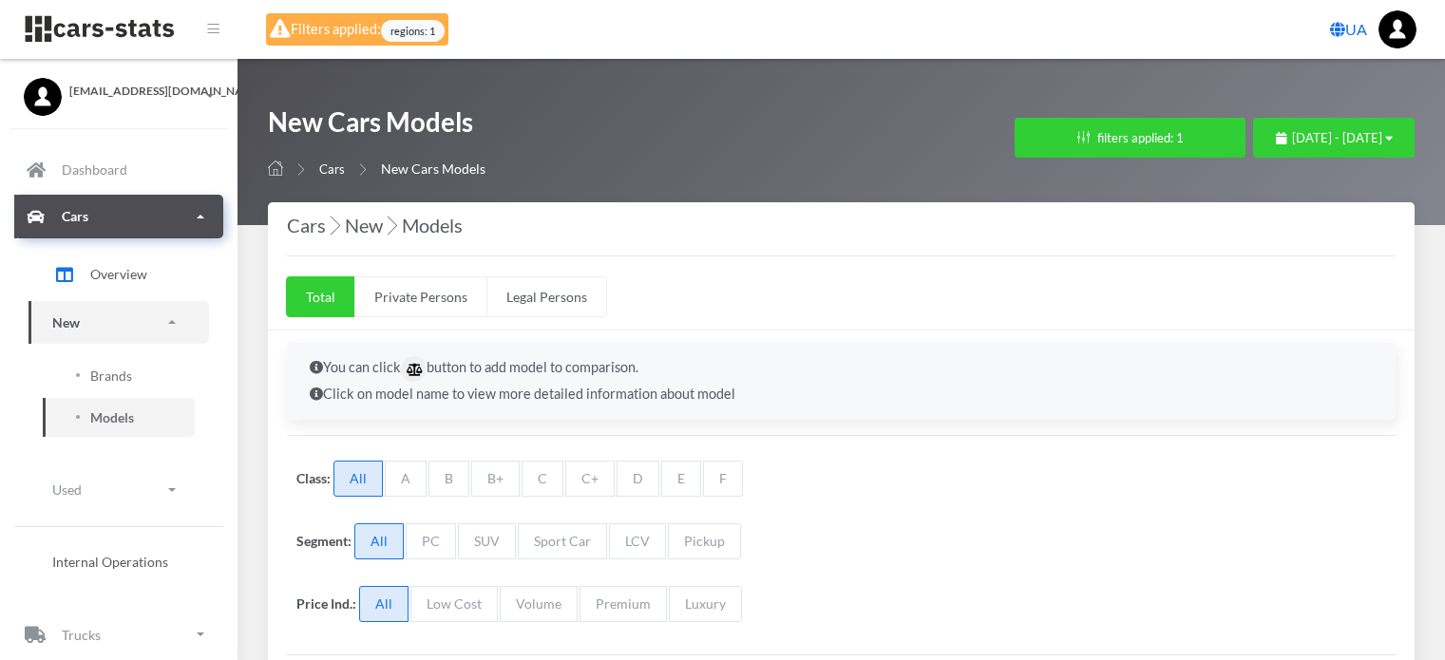
select select "25"
select select "BMW"
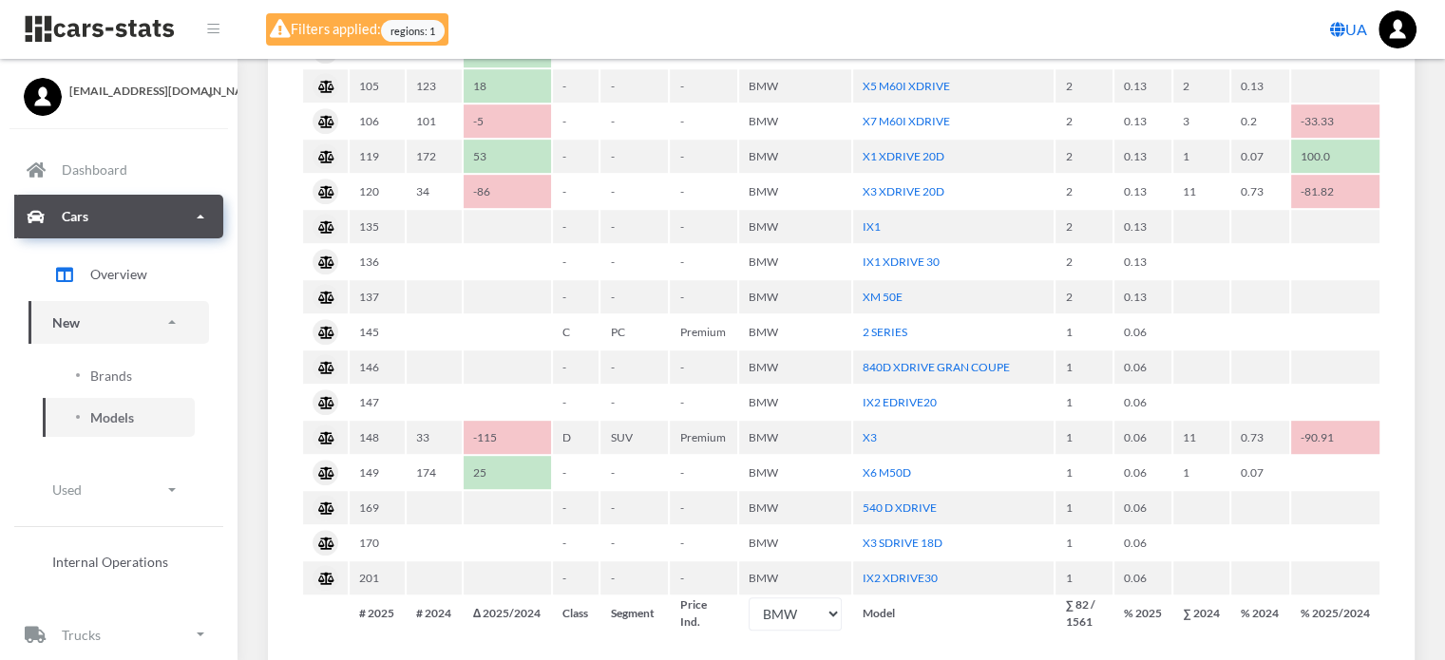
scroll to position [1140, 0]
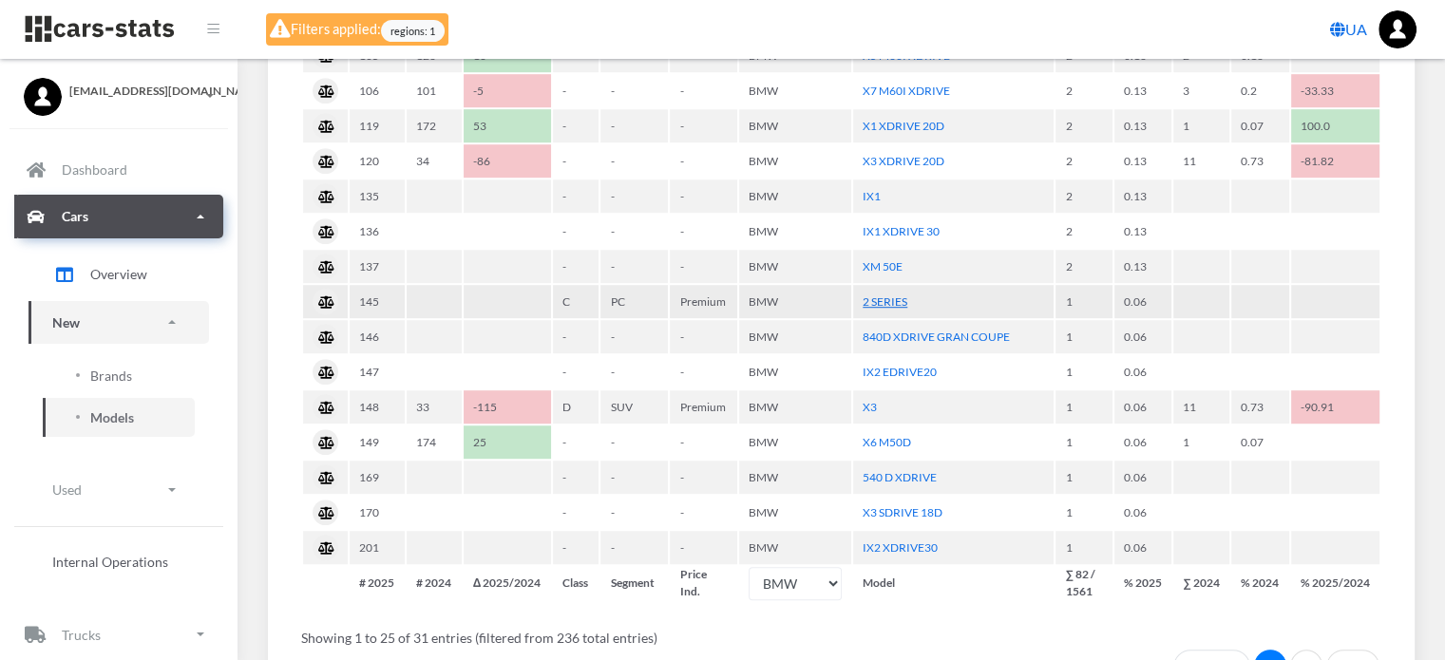
click at [889, 295] on link "2 SERIES" at bounding box center [885, 302] width 45 height 14
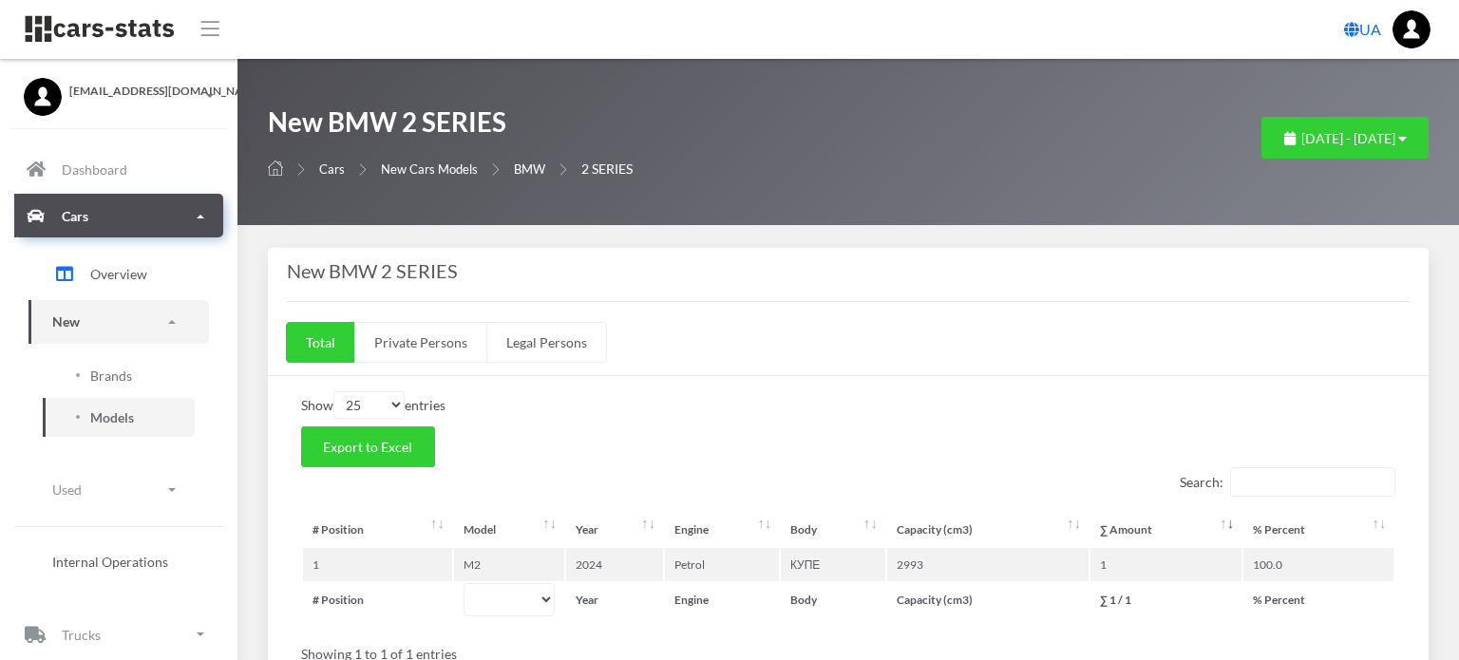
select select "25"
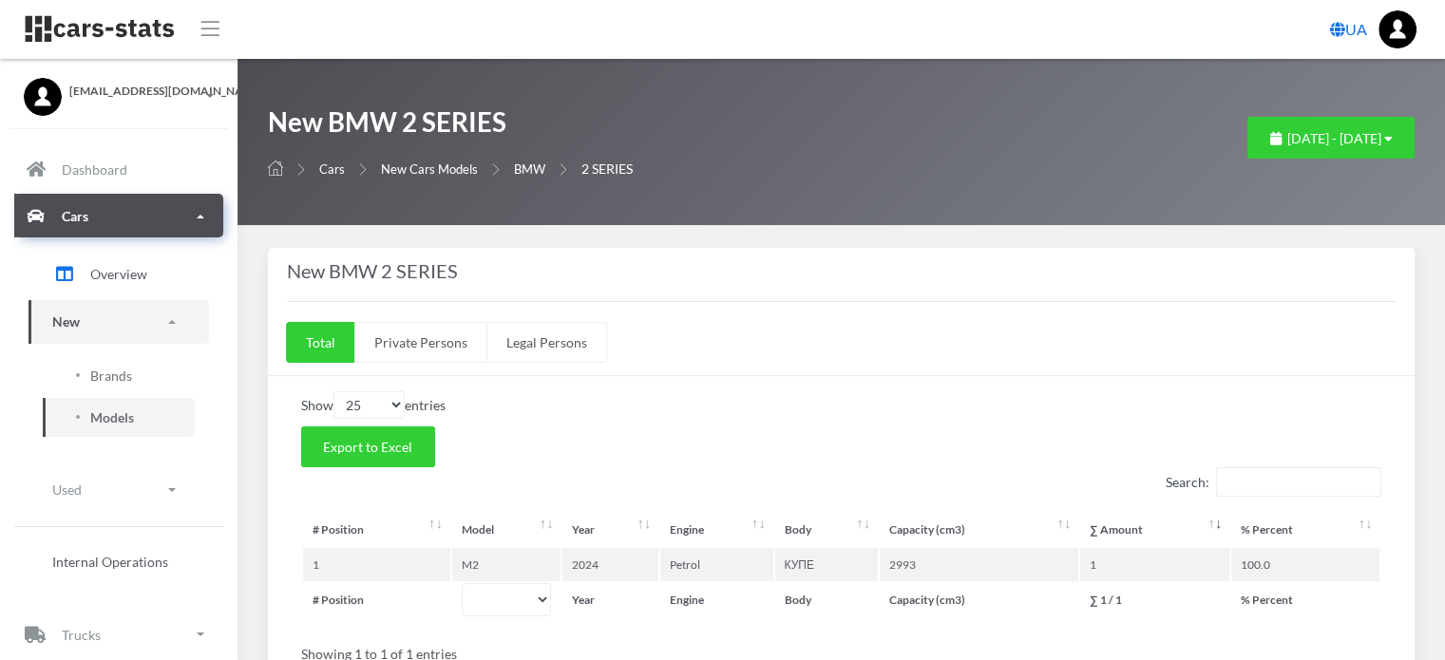
scroll to position [14, 14]
click at [119, 374] on span "Brands" at bounding box center [111, 376] width 42 height 20
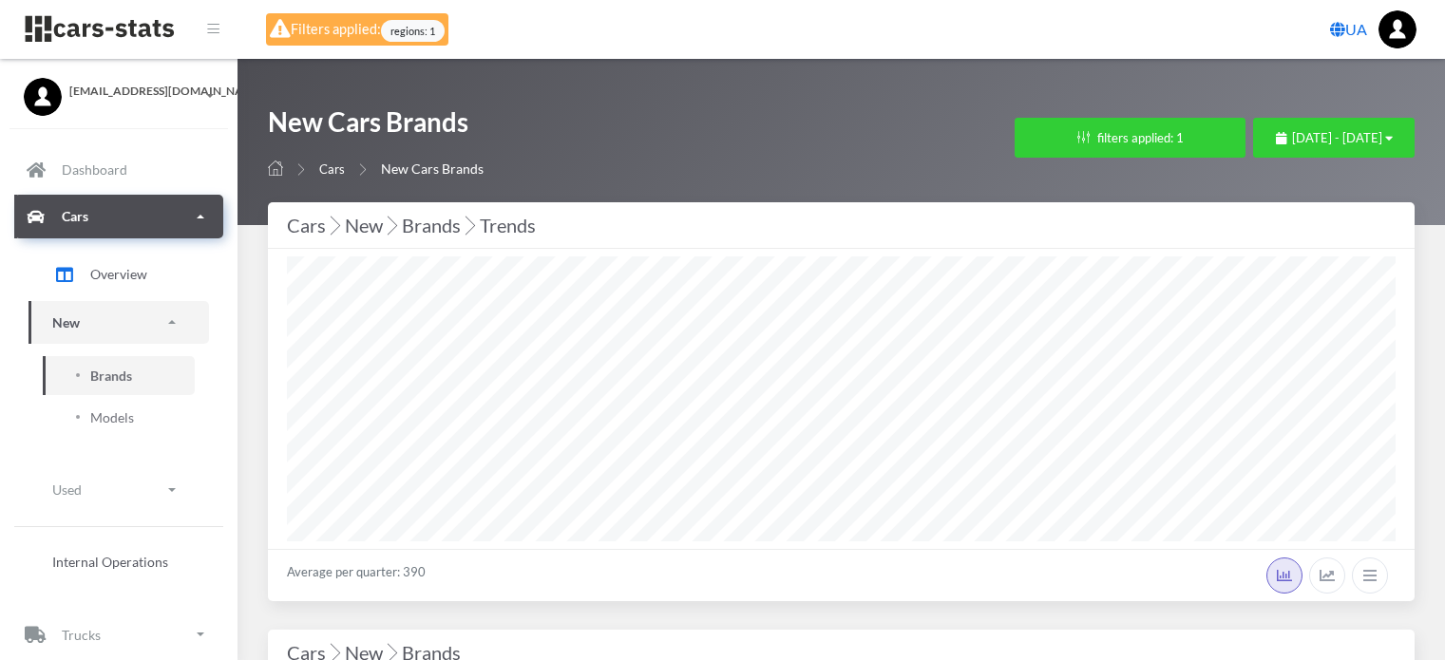
select select "25"
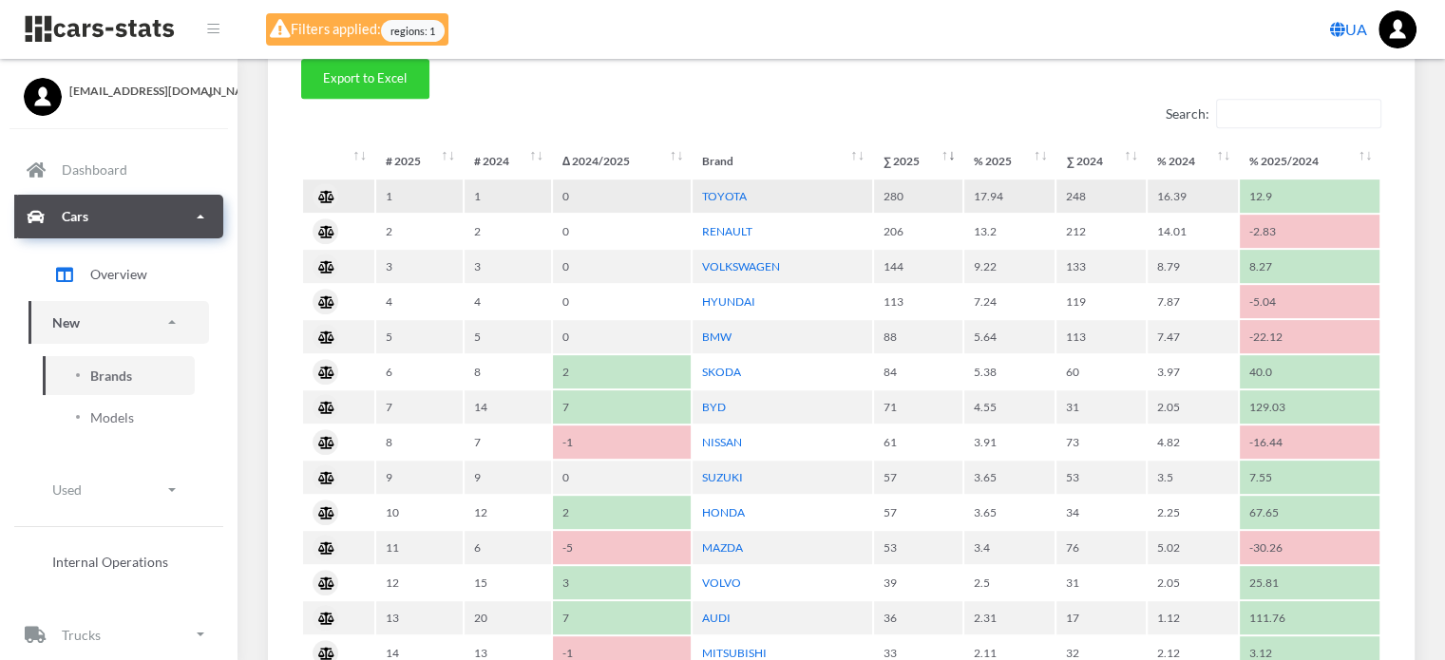
scroll to position [950, 0]
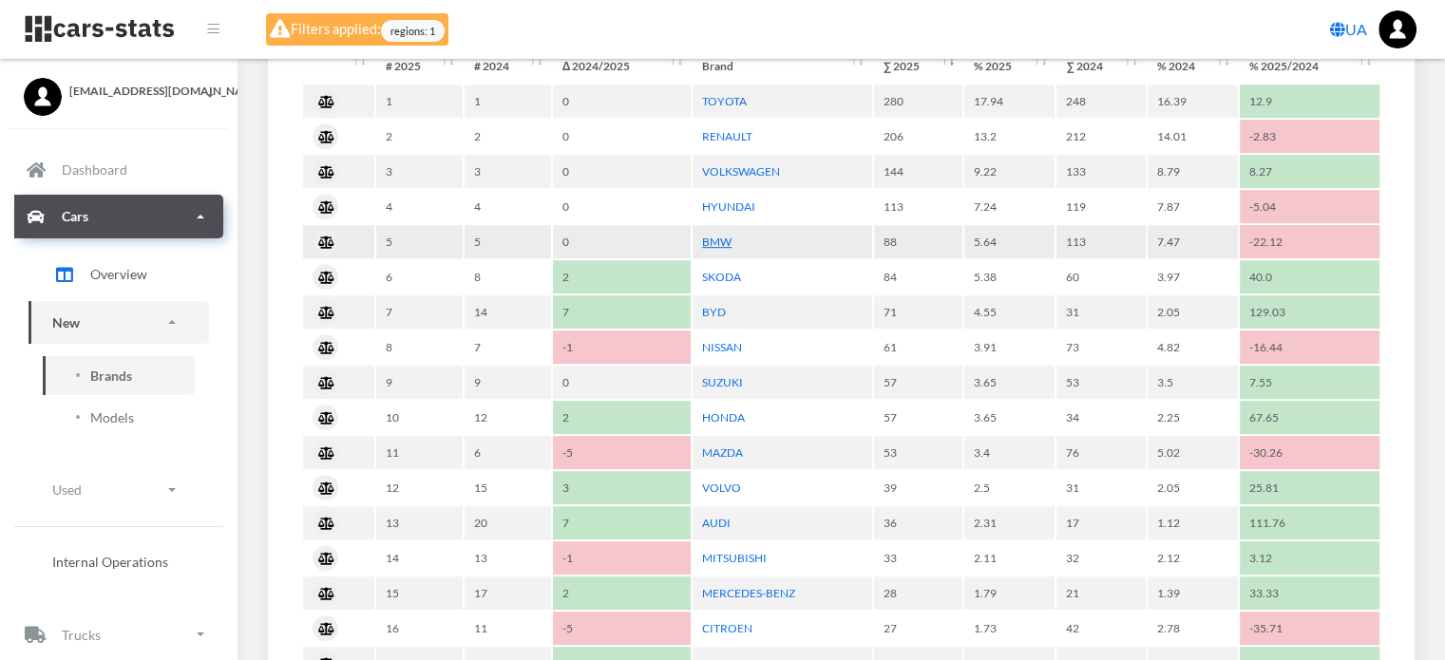
click at [722, 242] on link "BMW" at bounding box center [716, 242] width 29 height 14
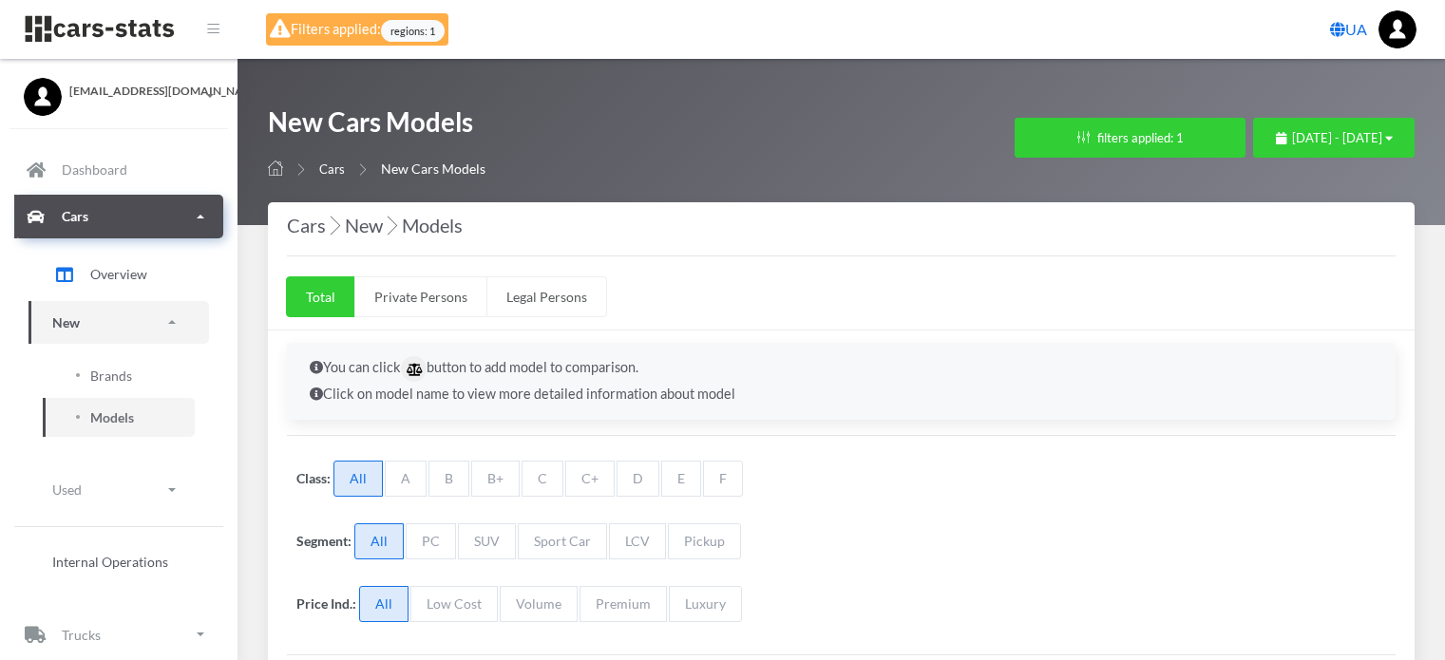
select select "25"
select select "BMW"
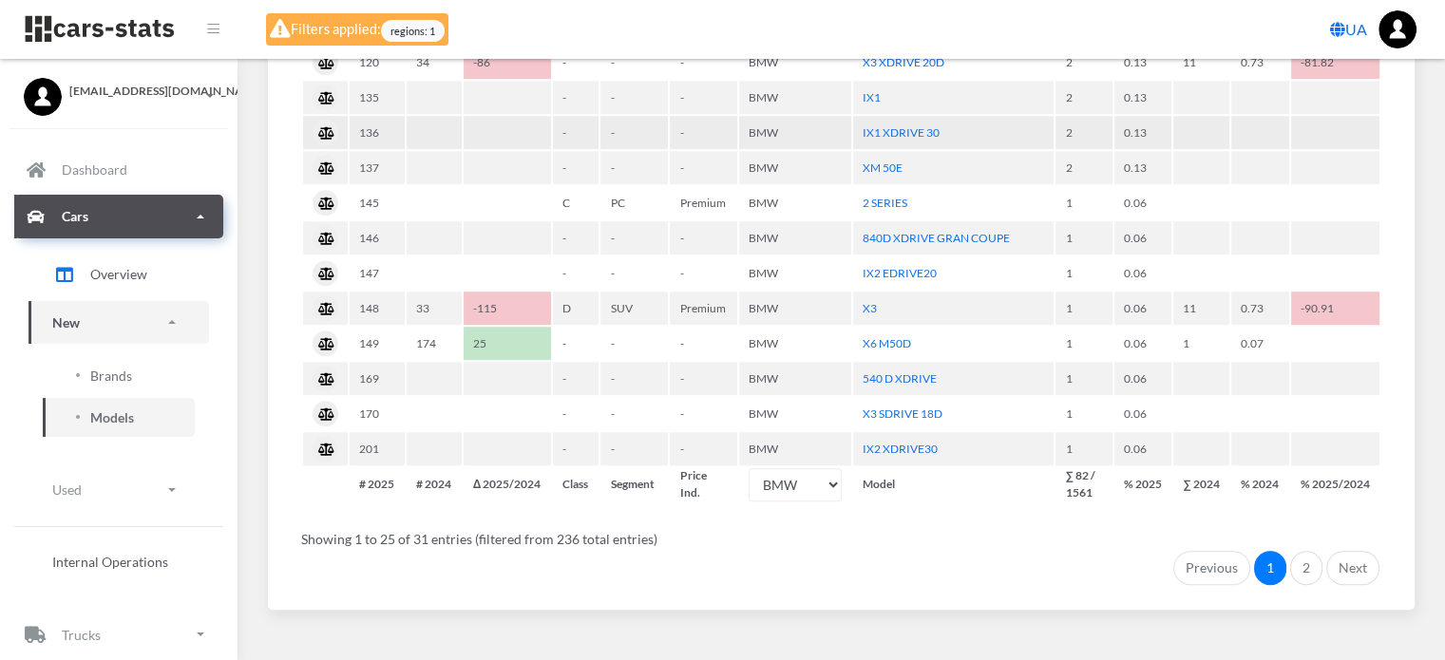
scroll to position [1253, 0]
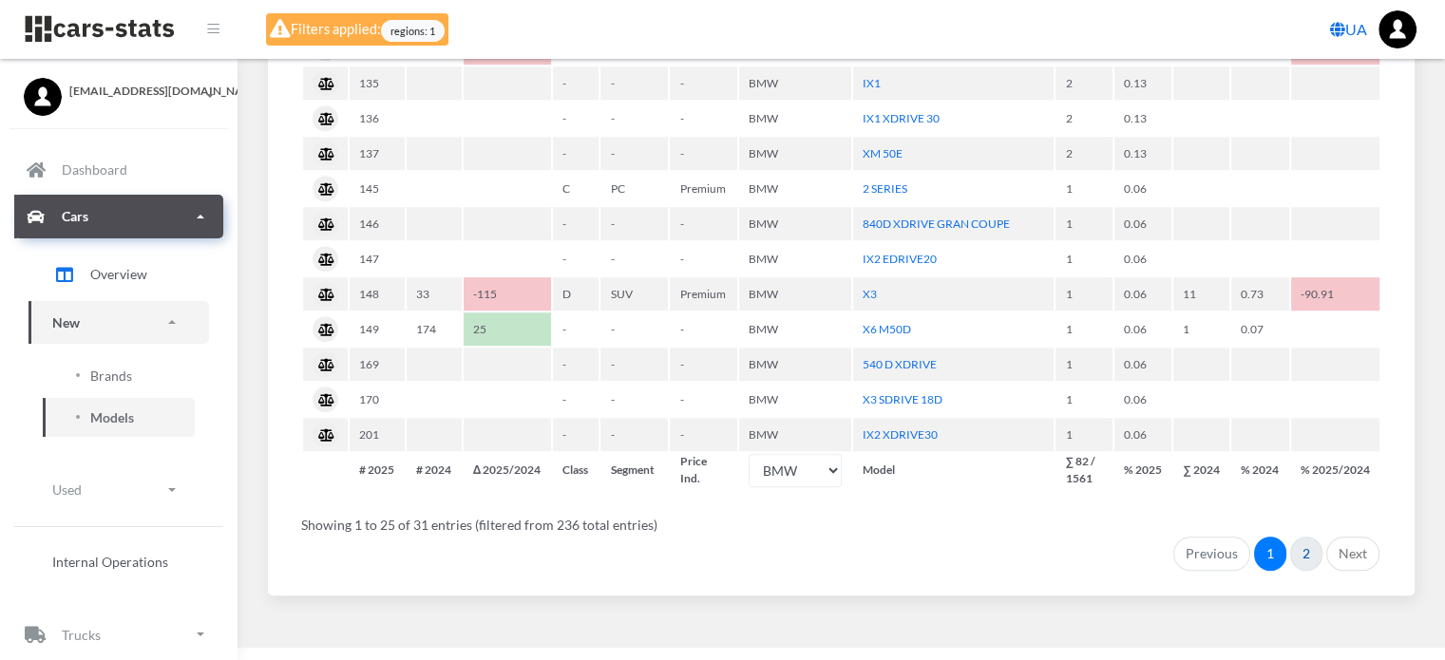
click at [1306, 542] on link "2" at bounding box center [1306, 554] width 32 height 34
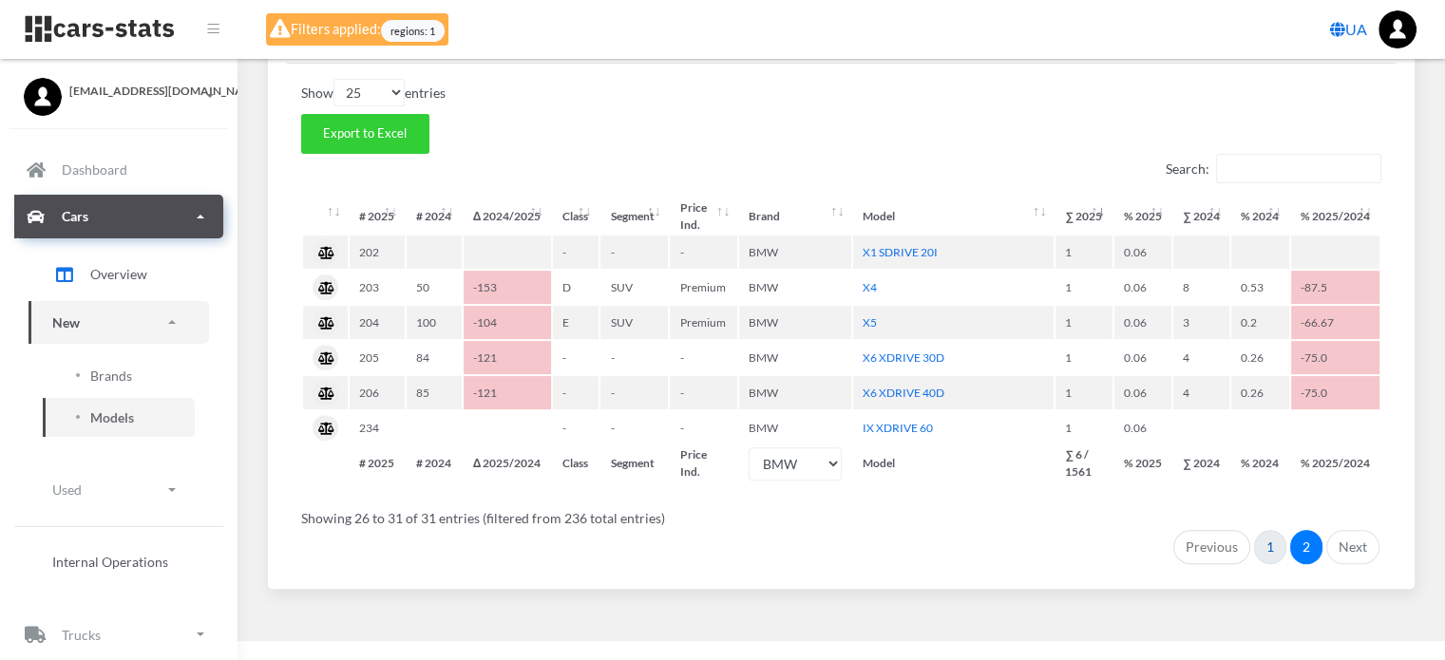
click at [1270, 542] on link "1" at bounding box center [1270, 547] width 32 height 34
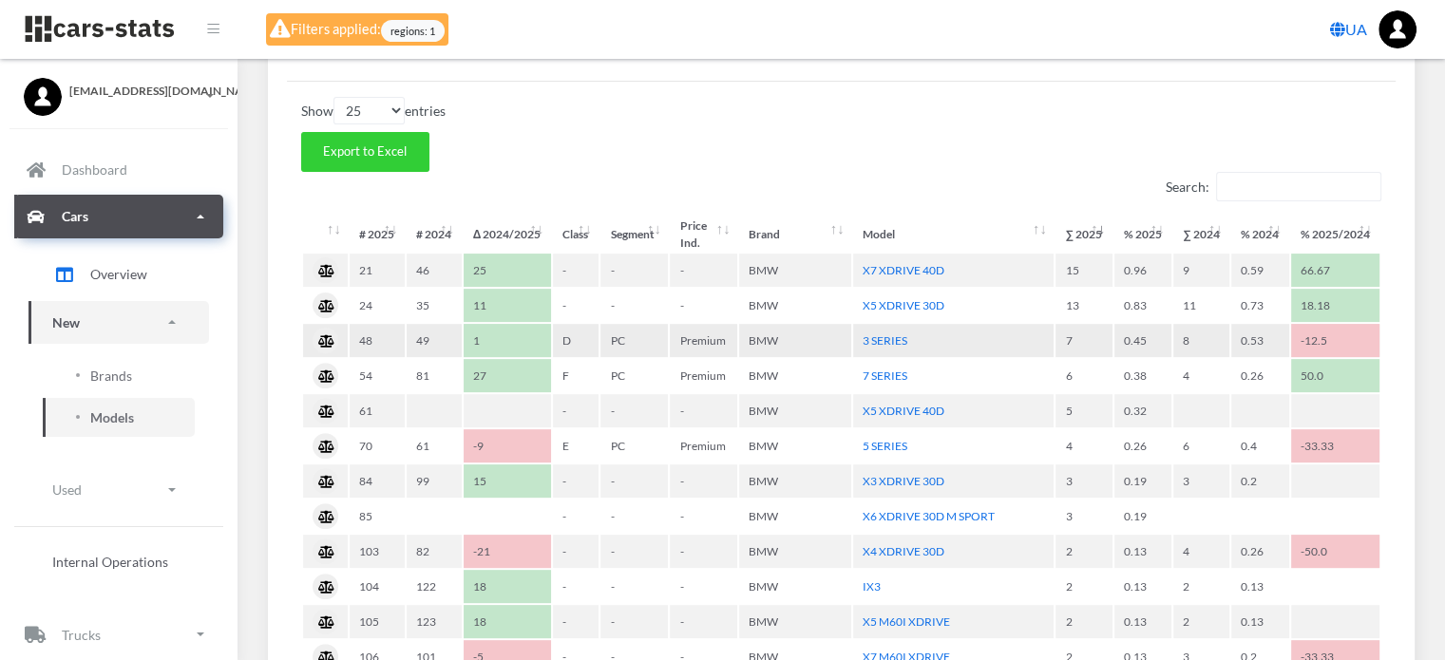
scroll to position [493, 0]
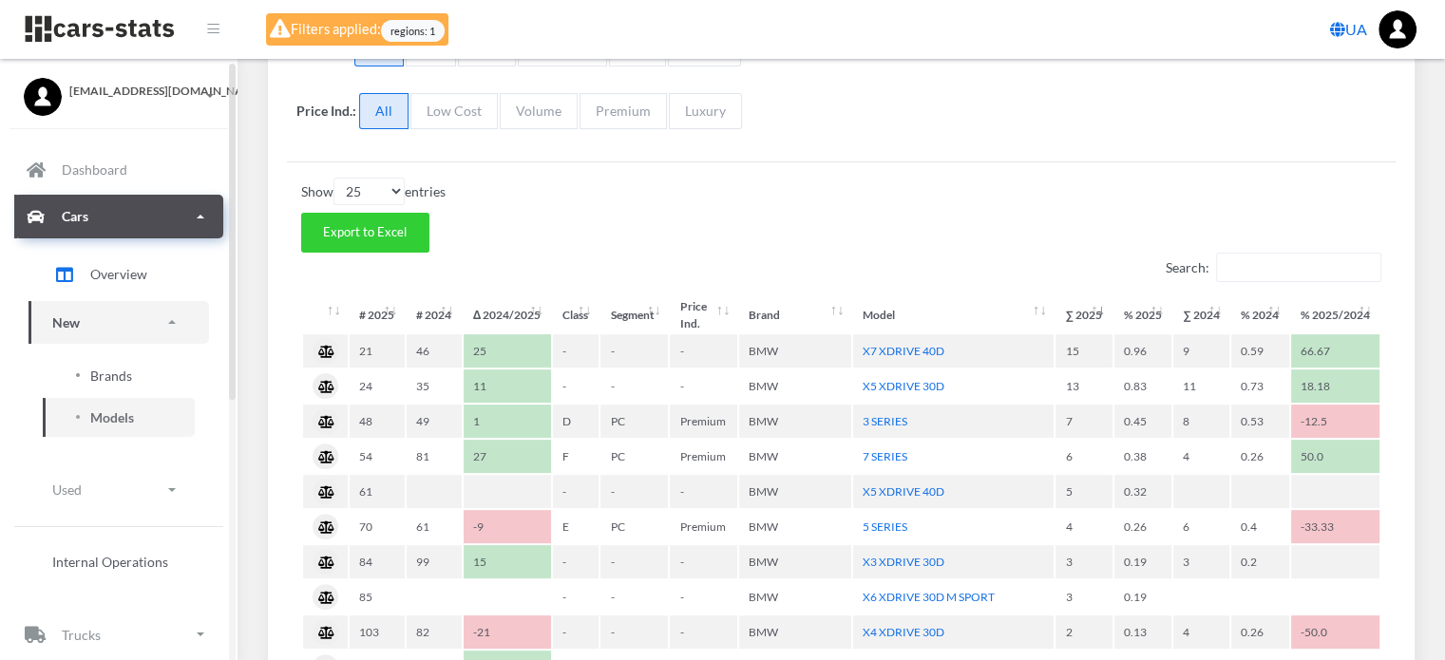
click at [122, 378] on span "Brands" at bounding box center [111, 376] width 42 height 20
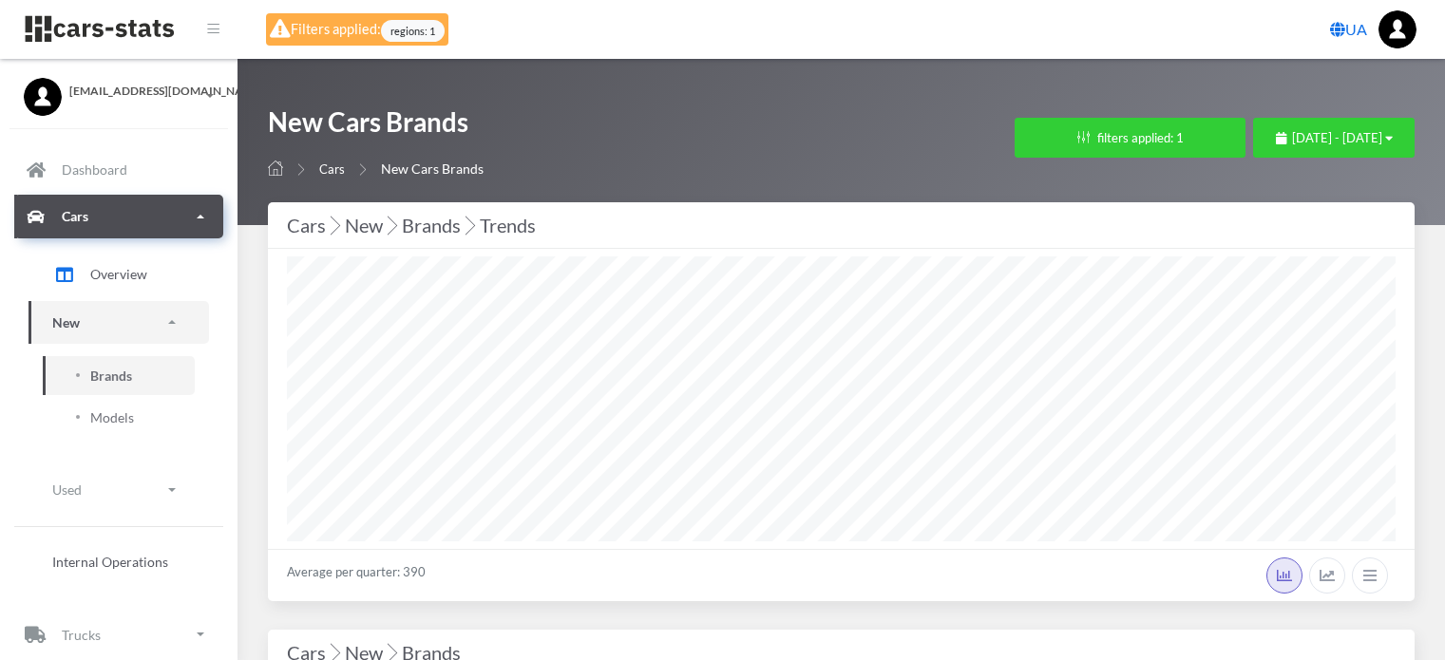
select select "25"
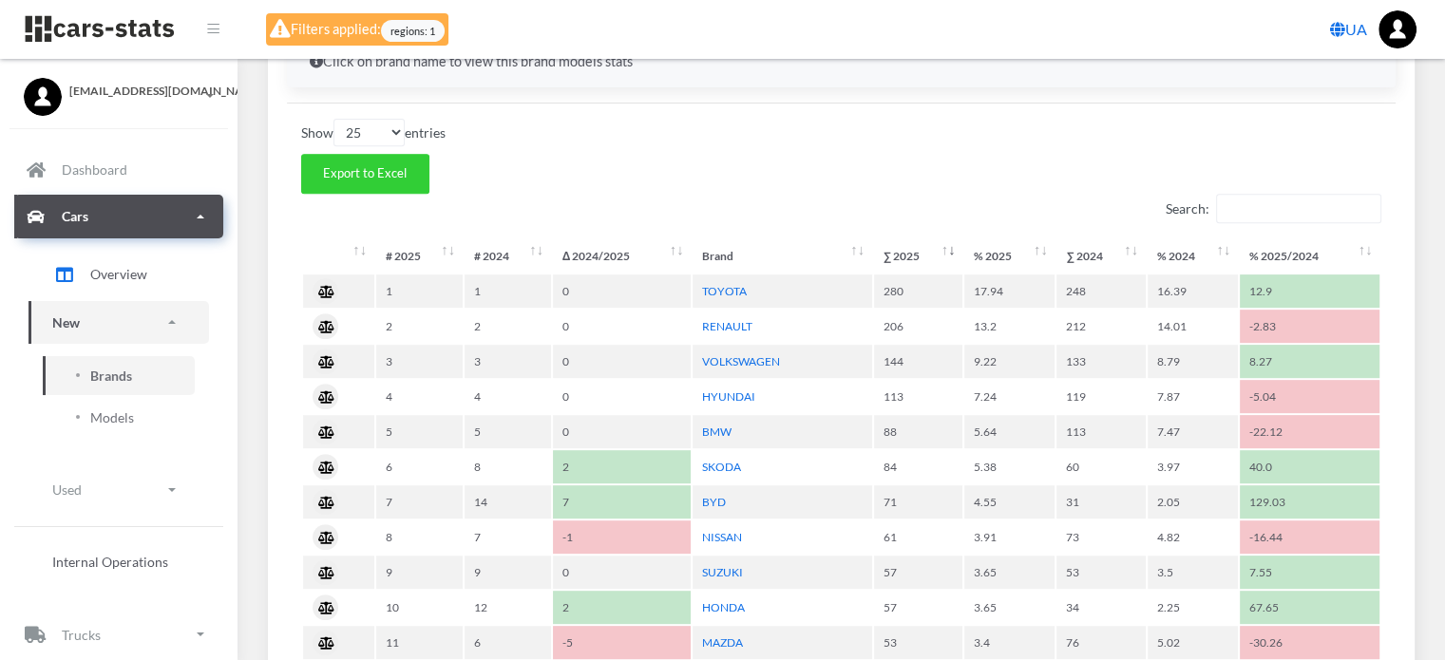
scroll to position [855, 0]
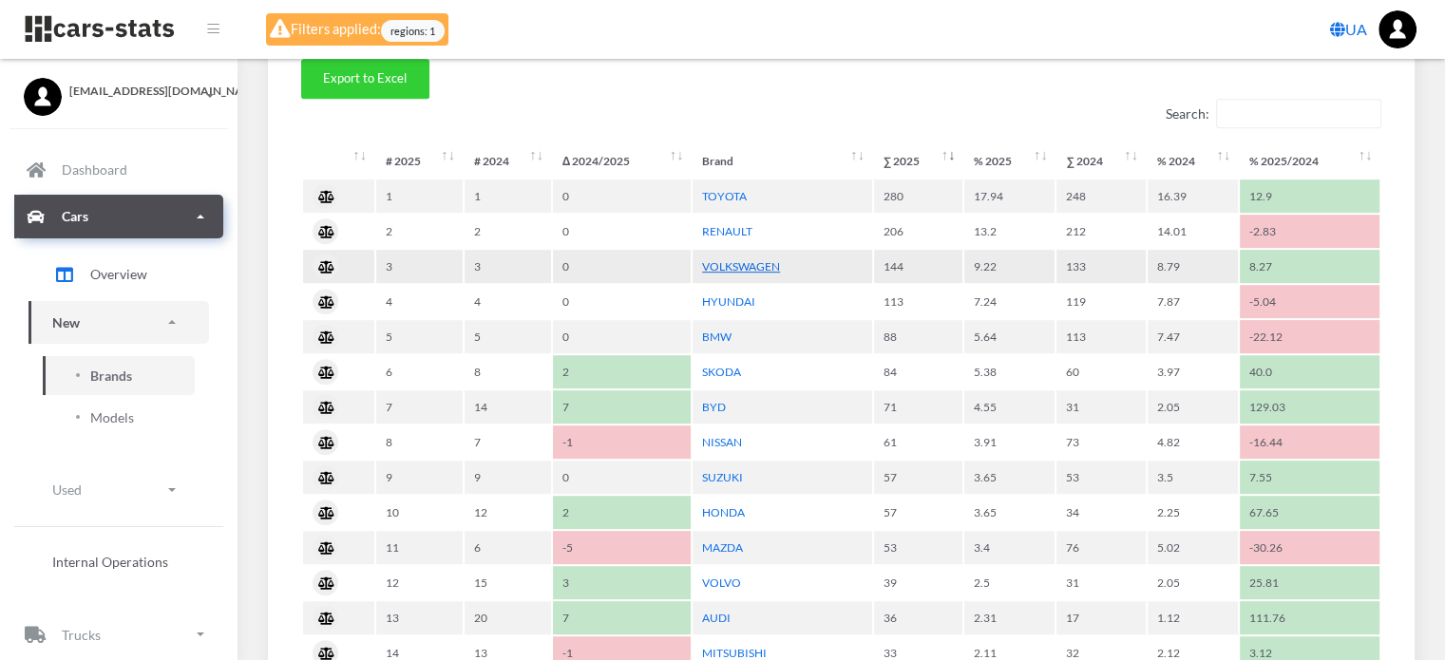
click at [761, 265] on link "VOLKSWAGEN" at bounding box center [741, 266] width 78 height 14
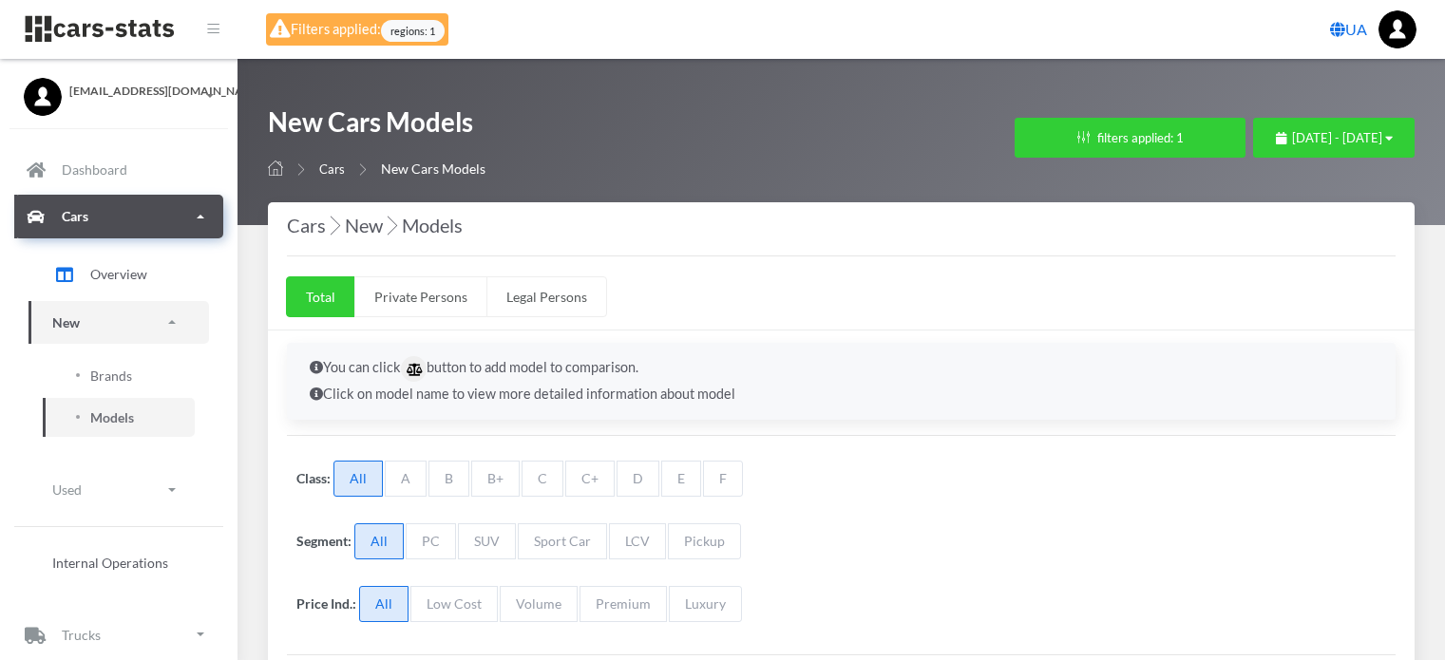
select select "25"
select select "VOLKSWAGEN"
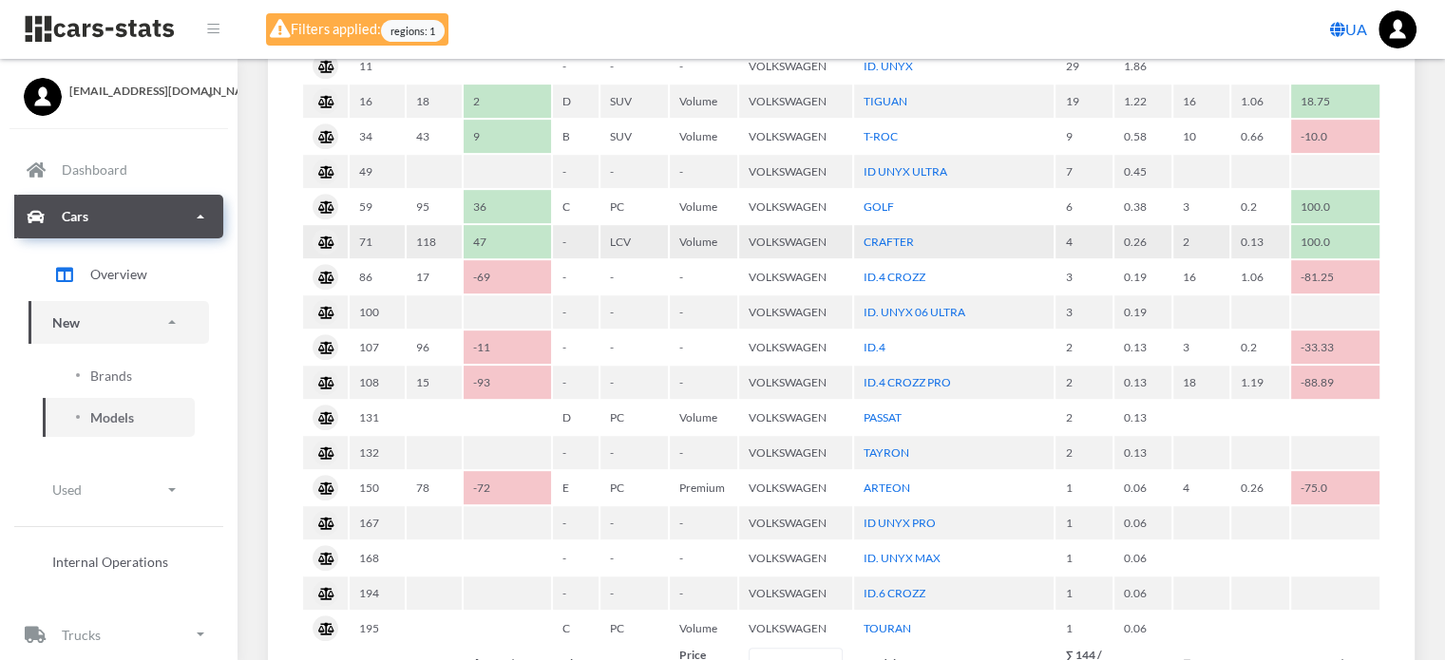
scroll to position [665, 0]
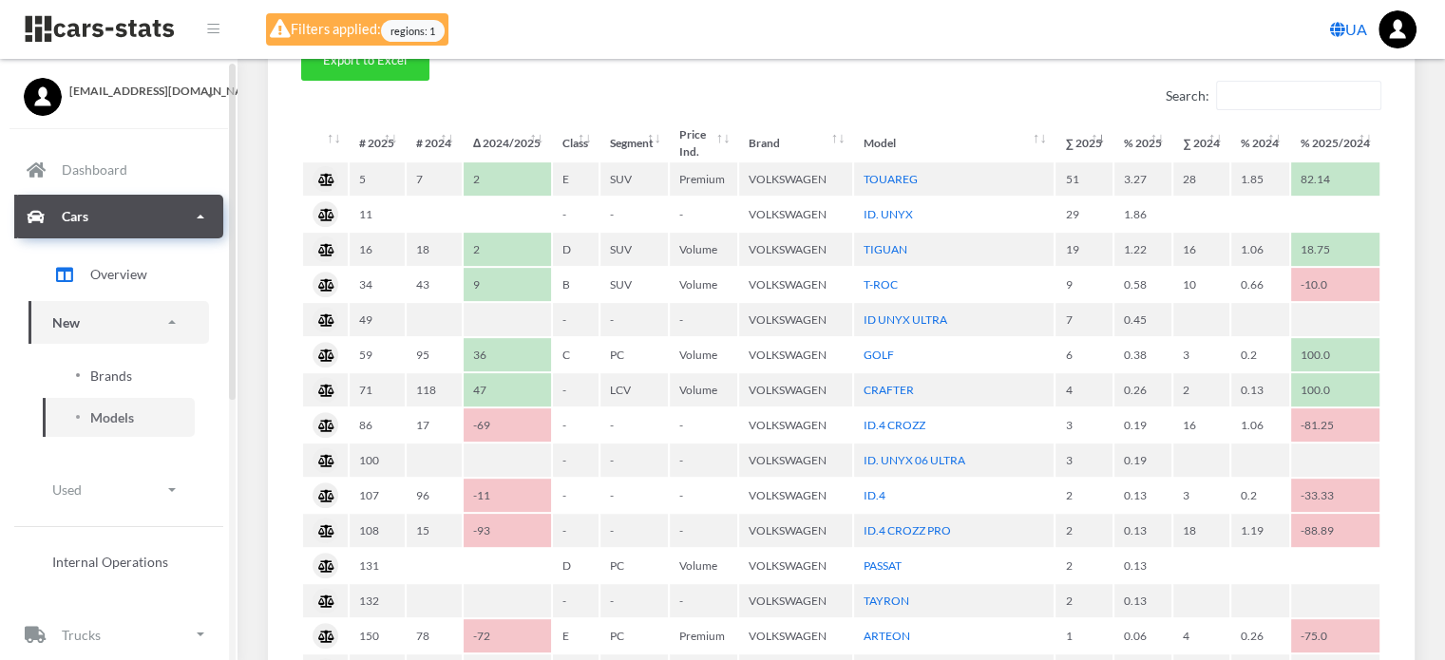
click at [123, 379] on span "Brands" at bounding box center [111, 376] width 42 height 20
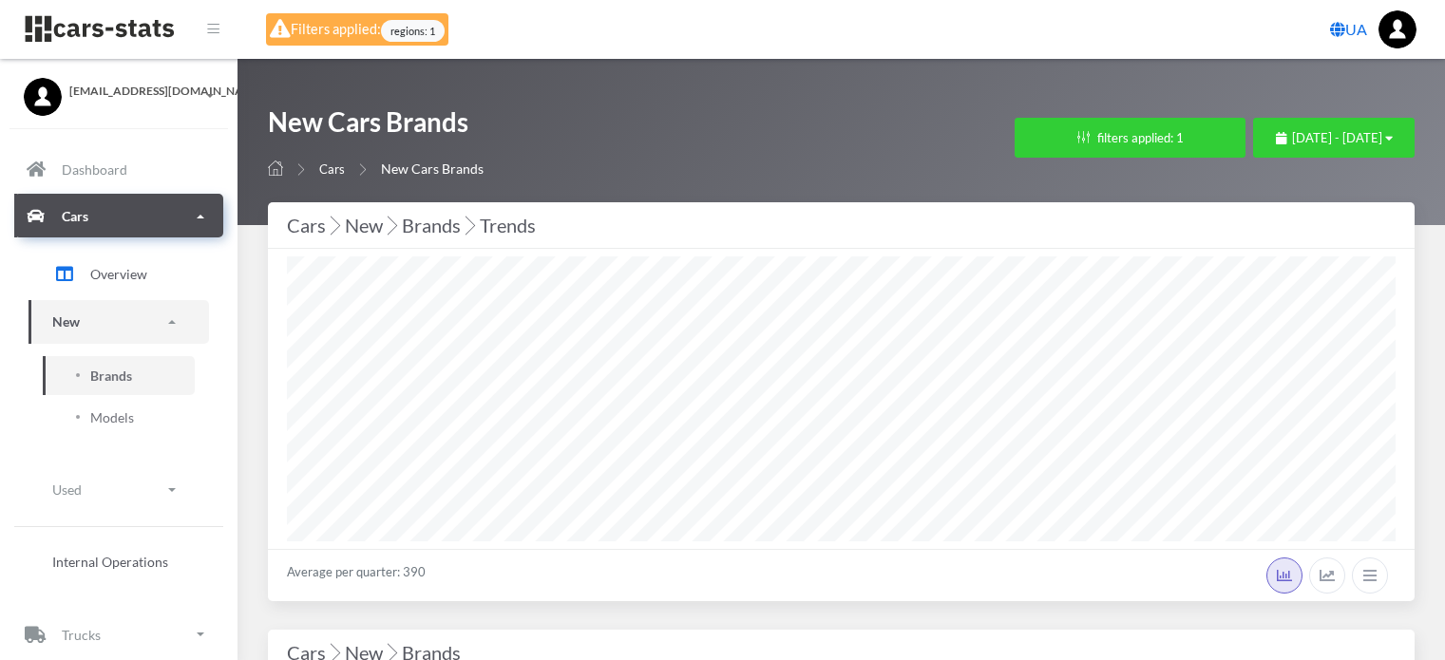
select select "25"
